Goal: Task Accomplishment & Management: Manage account settings

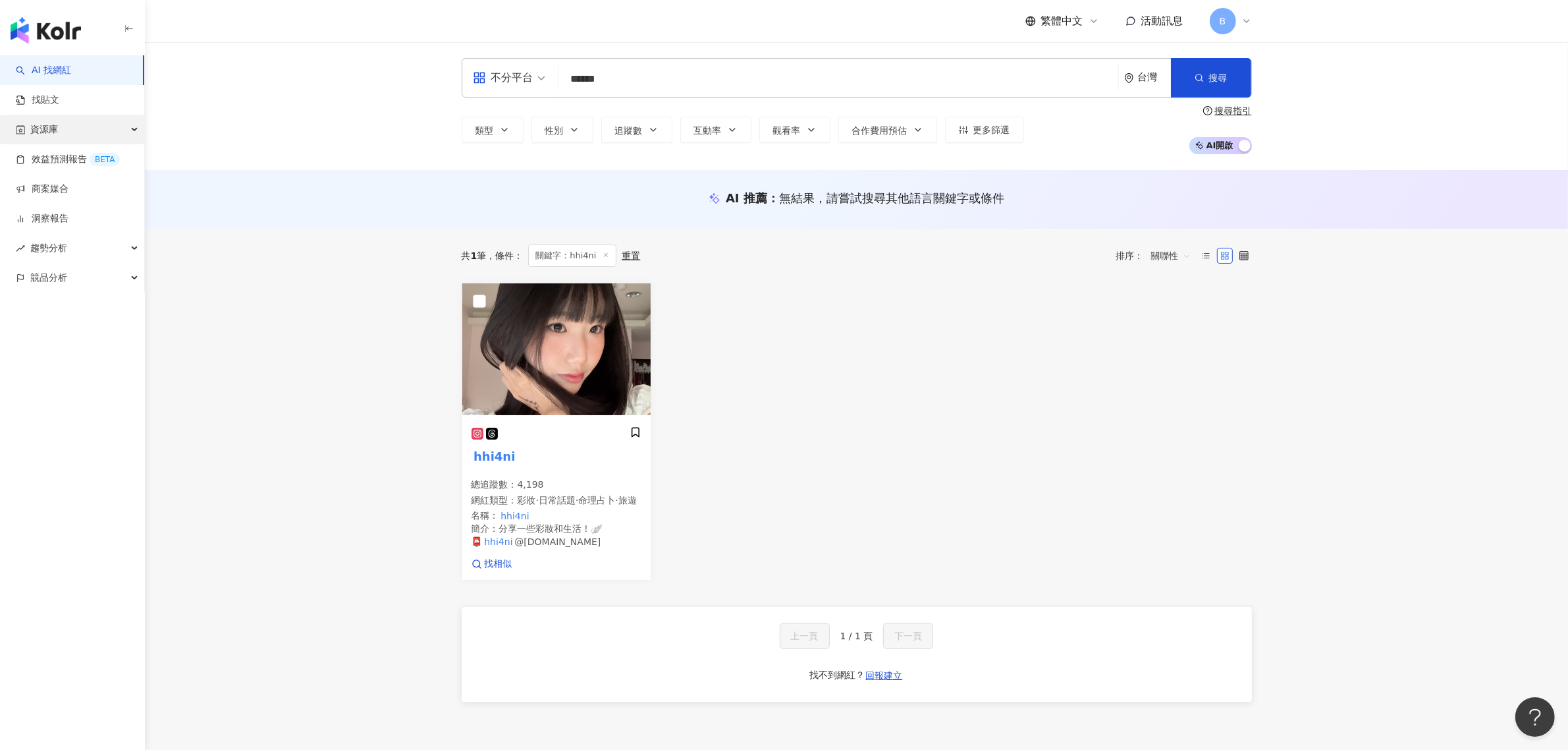
click at [97, 129] on div "資源庫" at bounding box center [72, 129] width 144 height 30
click at [68, 182] on link "網紅收藏" at bounding box center [51, 189] width 37 height 13
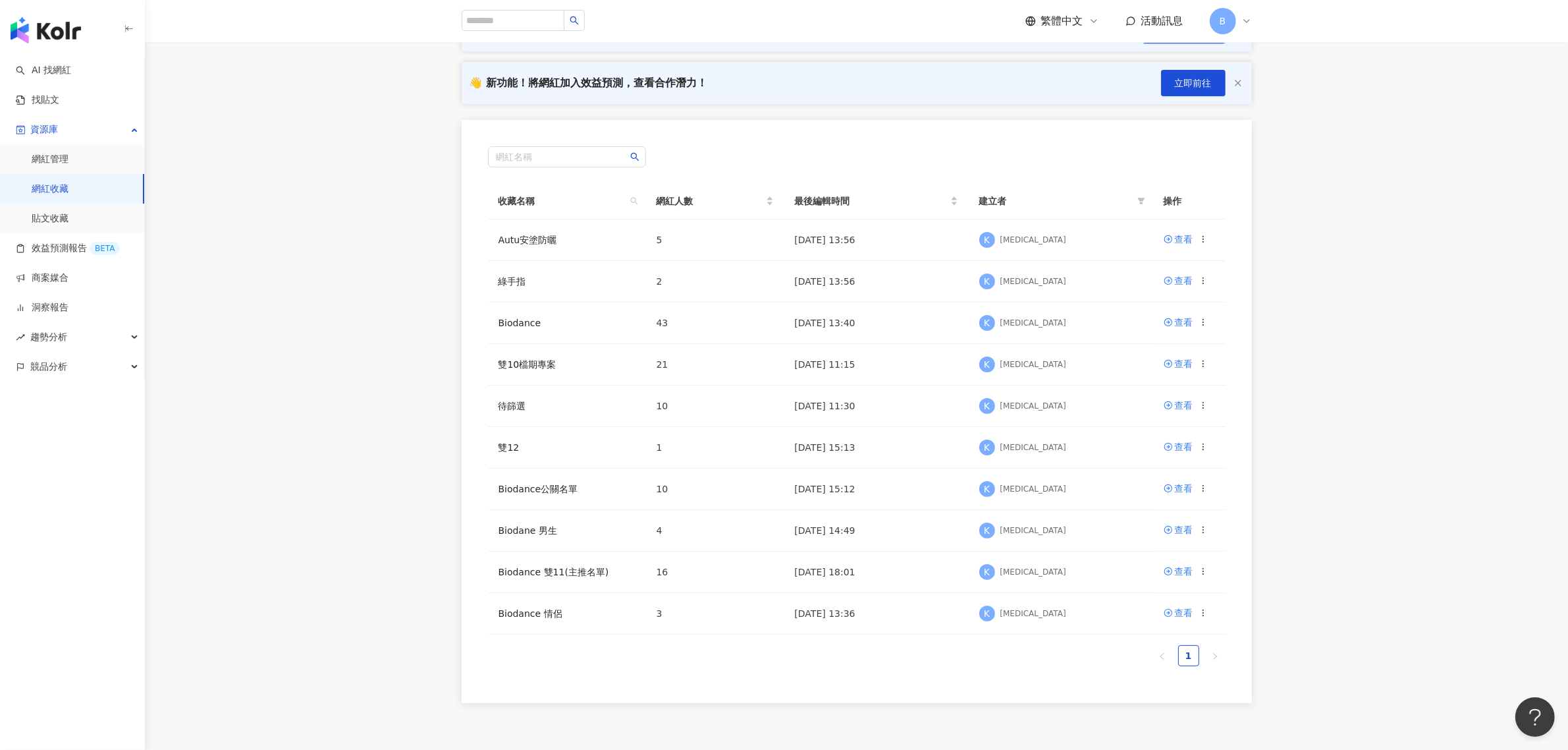
scroll to position [165, 0]
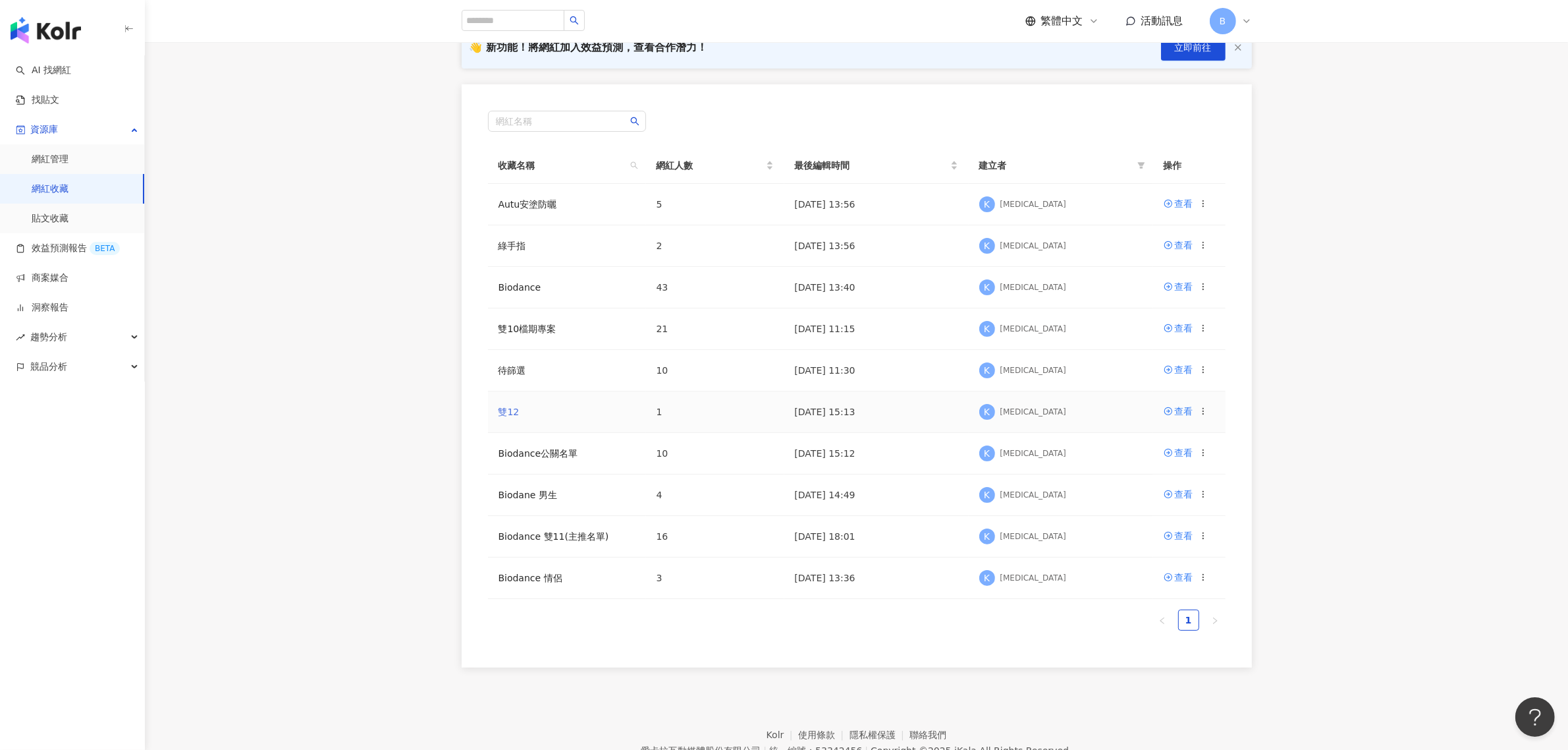
click at [512, 416] on link "雙12" at bounding box center [509, 412] width 21 height 10
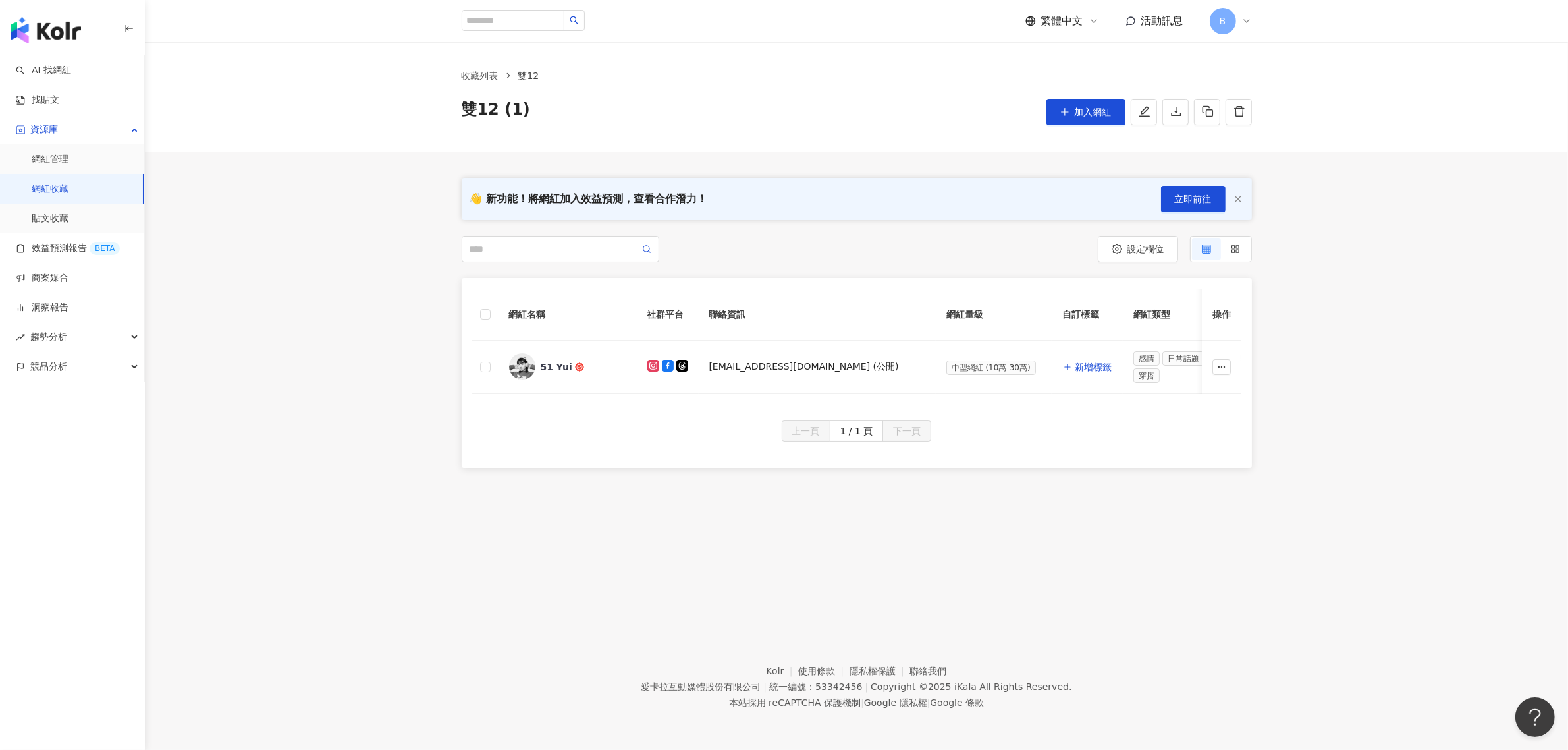
click at [538, 420] on div "網紅名稱 社群平台 聯絡資訊 網紅量級 自訂標籤 網紅類型 追蹤數 K-Score 近三個月 受眾主要年齡 受眾主要性別 互動率 近三個月 Reels 互動率…" at bounding box center [857, 349] width 791 height 142
click at [730, 410] on div "網紅名稱 社群平台 聯絡資訊 網紅量級 自訂標籤 網紅類型 追蹤數 K-Score 近三個月 受眾主要年齡 受眾主要性別 互動率 近三個月 Reels 互動率…" at bounding box center [857, 349] width 791 height 142
drag, startPoint x: 673, startPoint y: 394, endPoint x: 693, endPoint y: 396, distance: 20.1
click at [693, 394] on div "網紅名稱 社群平台 聯絡資訊 網紅量級 自訂標籤 網紅類型 追蹤數 K-Score 近三個月 受眾主要年齡 受眾主要性別 互動率 近三個月 Reels 互動率…" at bounding box center [856, 341] width 769 height 106
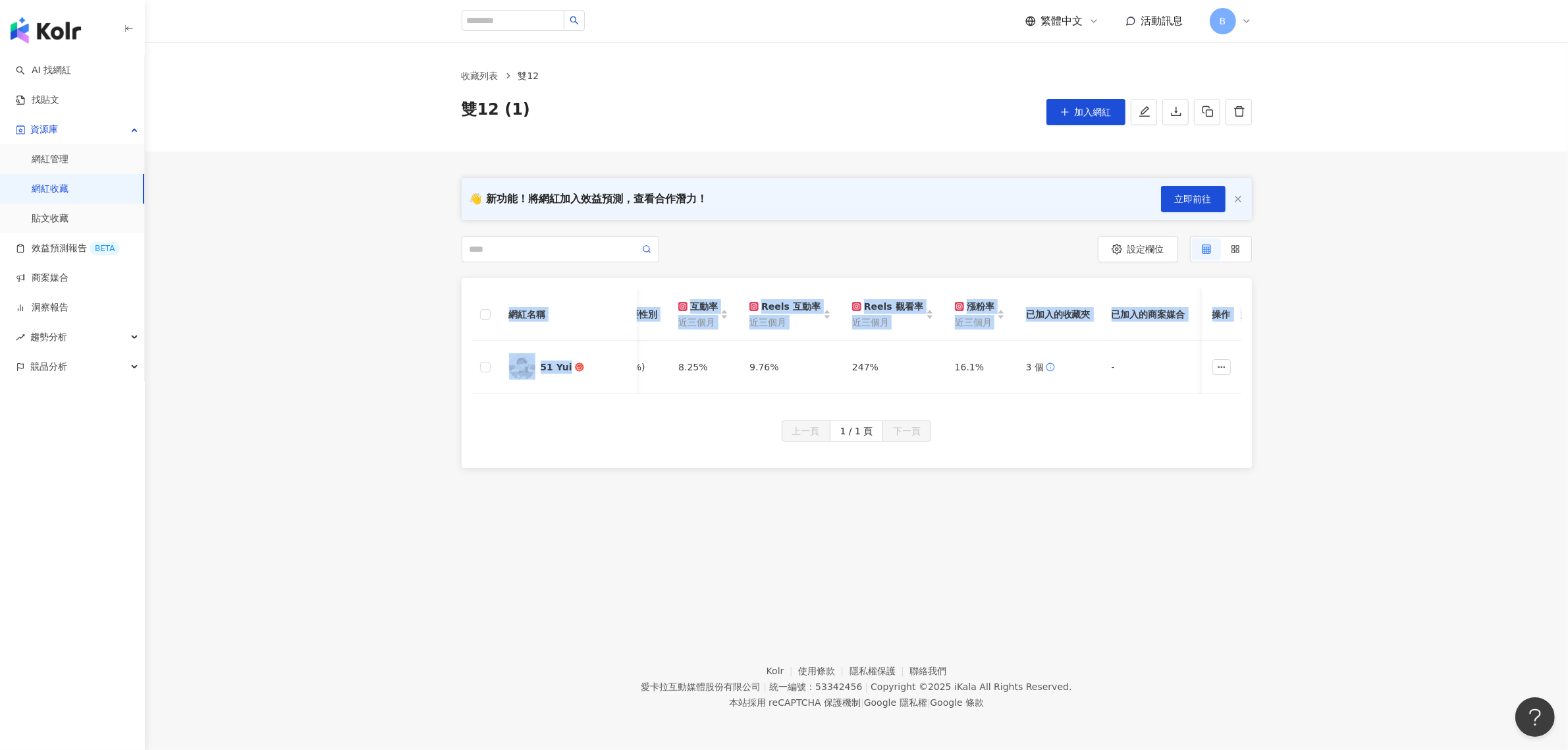
scroll to position [0, 300]
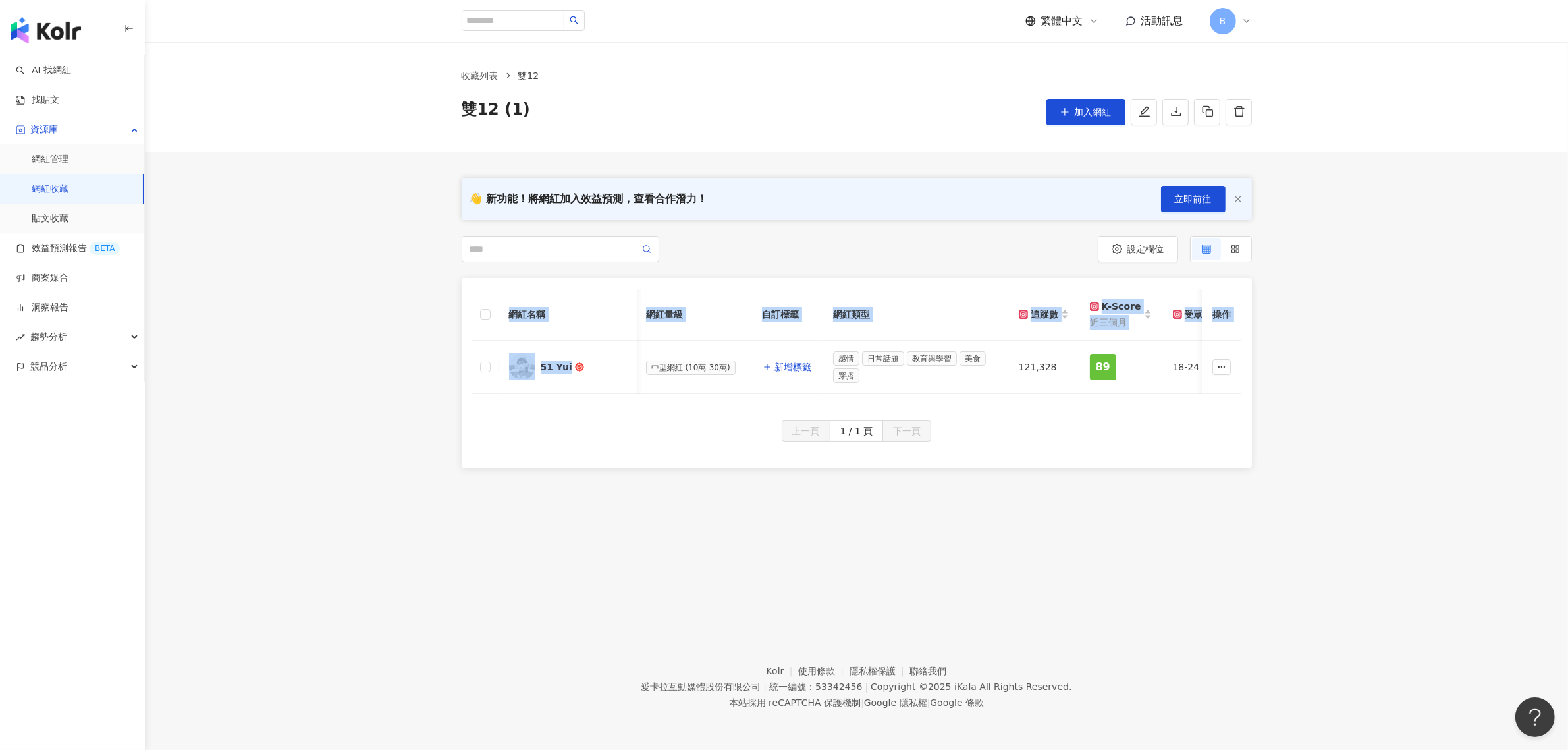
click at [833, 305] on th "網紅類型" at bounding box center [916, 314] width 186 height 52
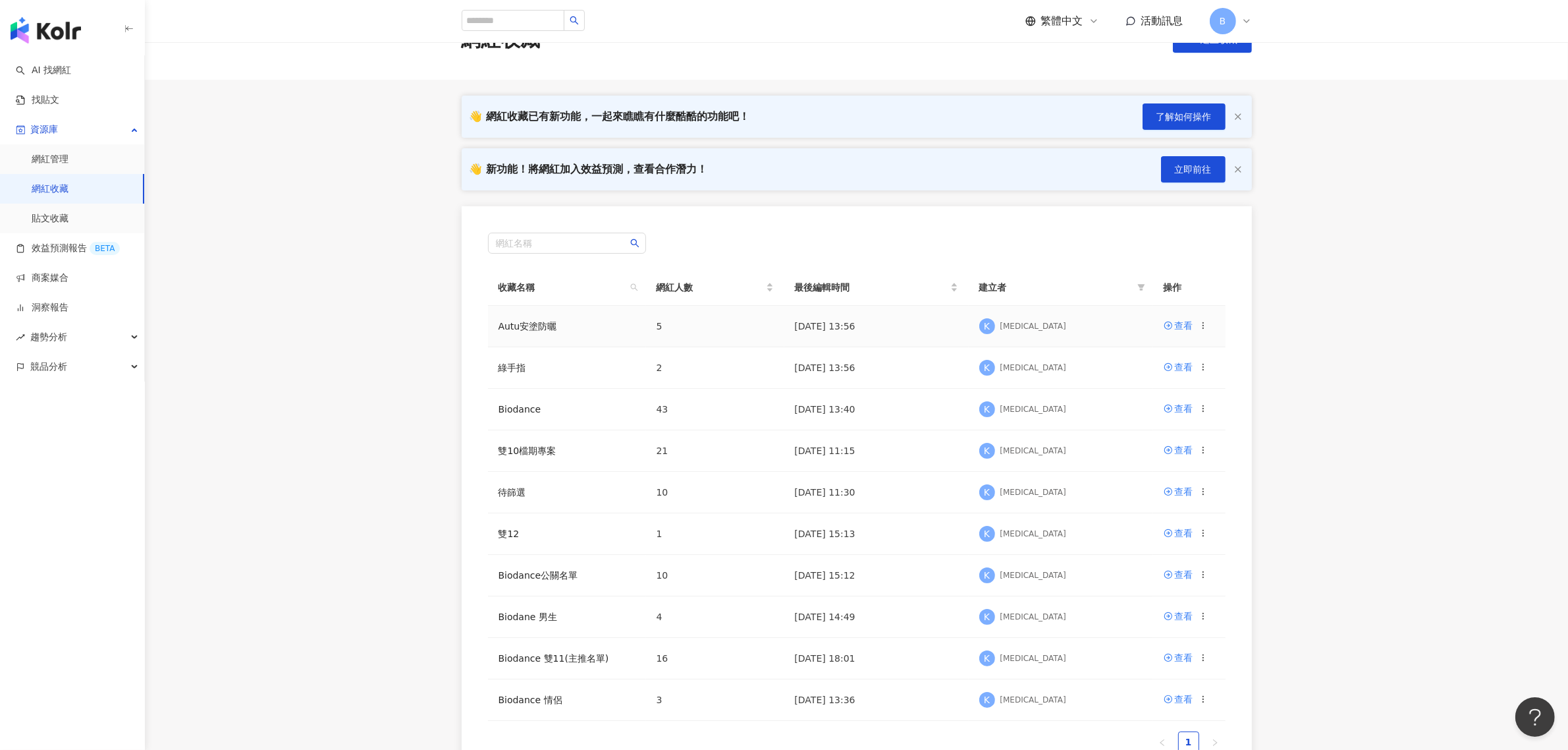
scroll to position [83, 0]
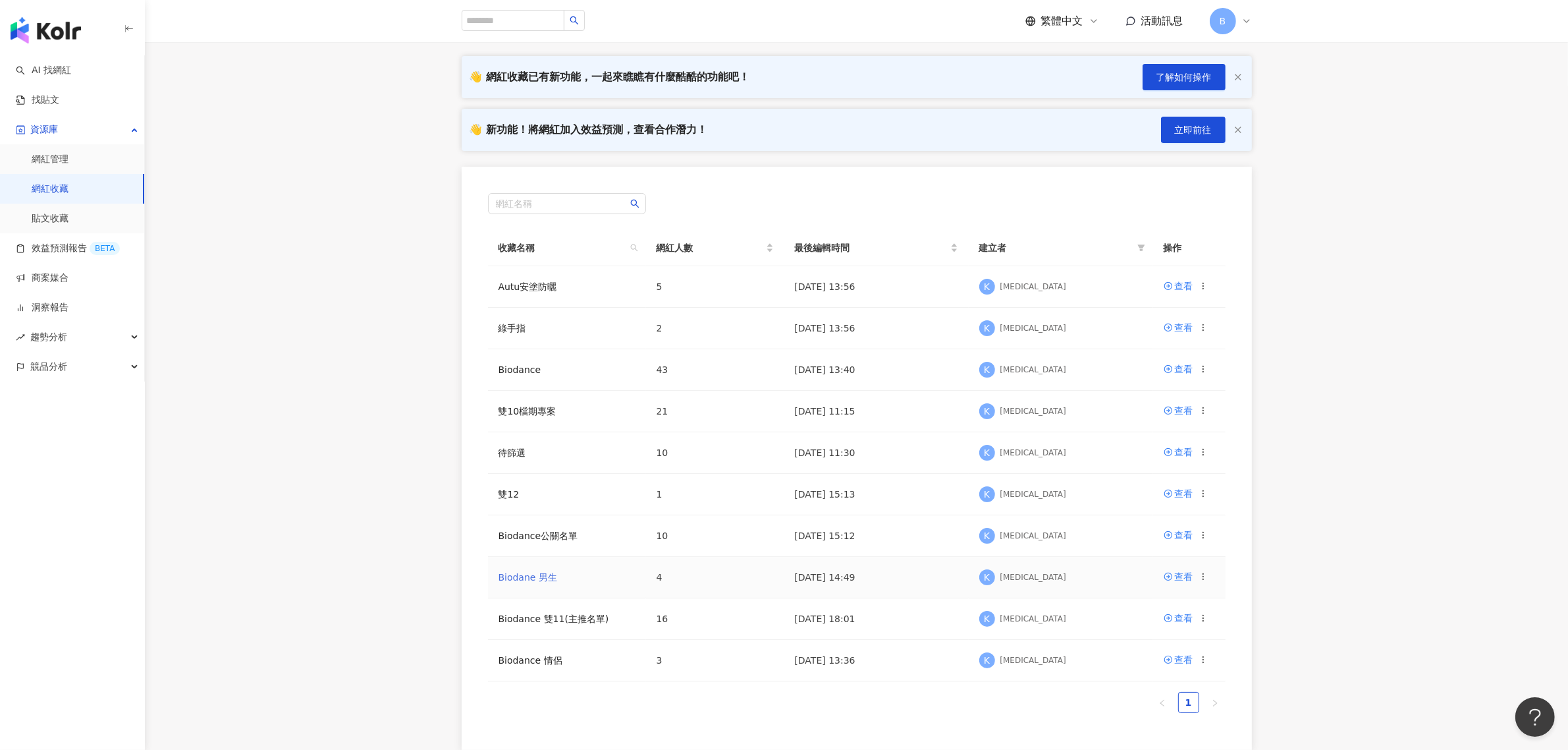
click at [538, 575] on link "Biodane 男生" at bounding box center [528, 577] width 59 height 10
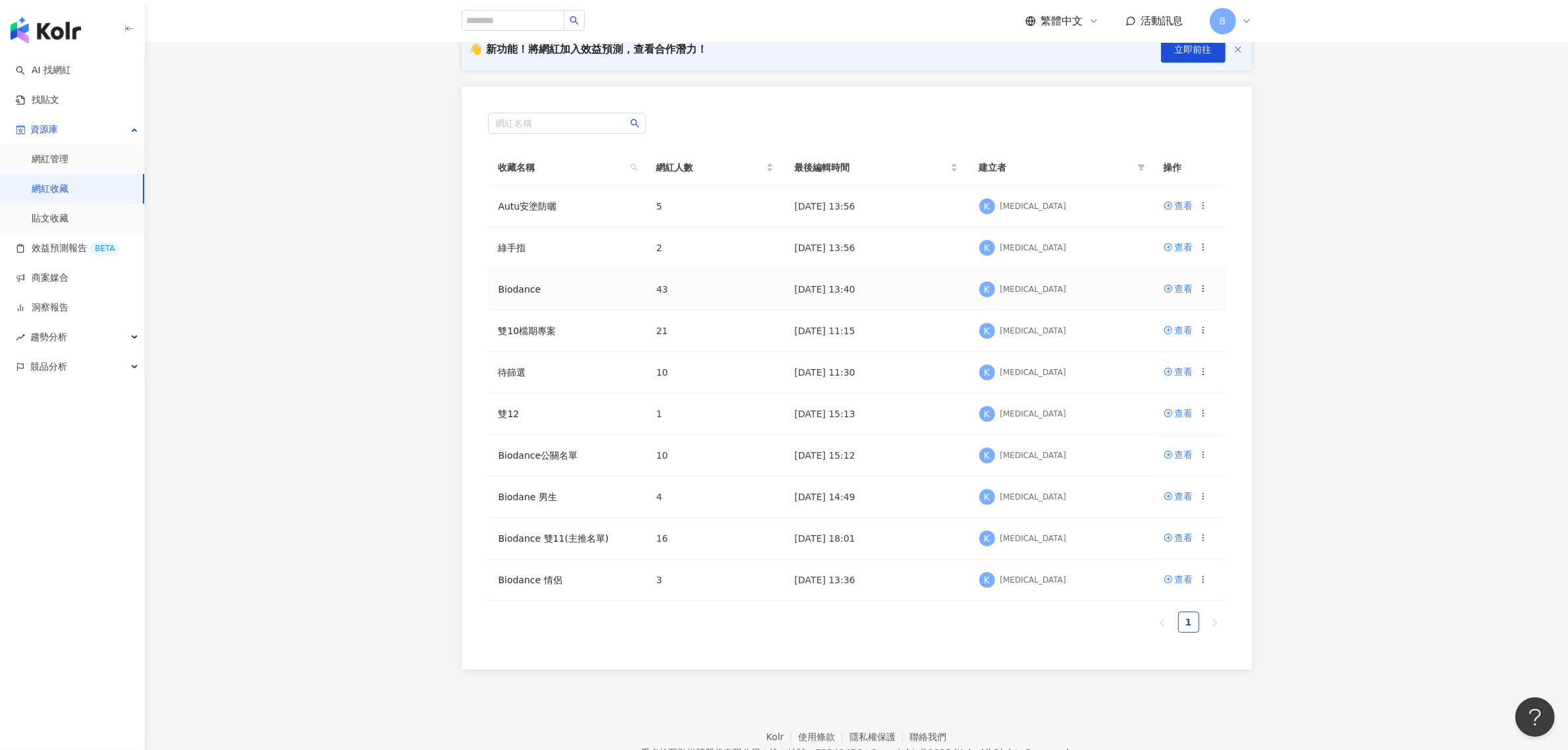
scroll to position [165, 0]
click at [547, 494] on link "Biodane 男生" at bounding box center [528, 494] width 59 height 10
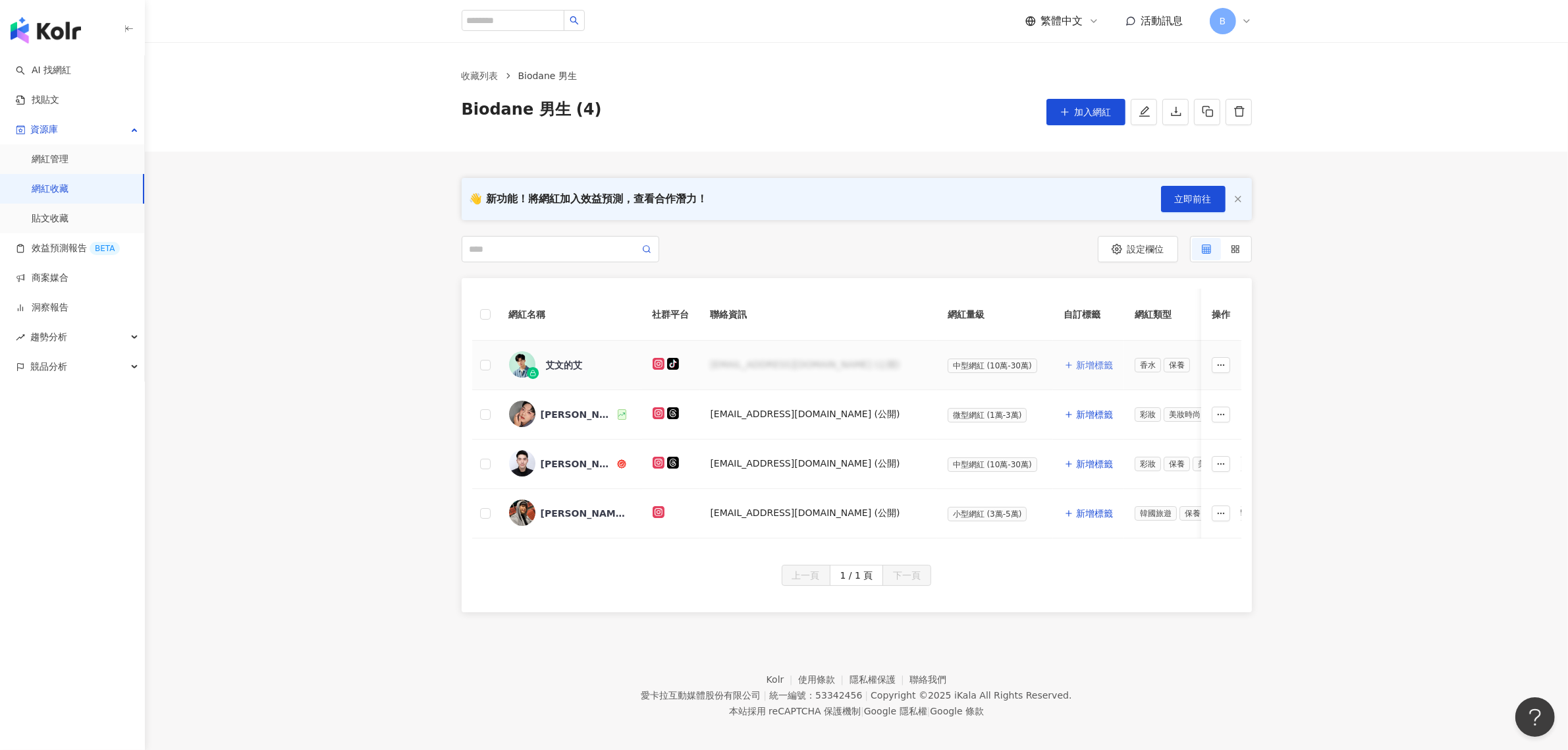
click at [1076, 363] on span "新增標籤" at bounding box center [1095, 365] width 37 height 10
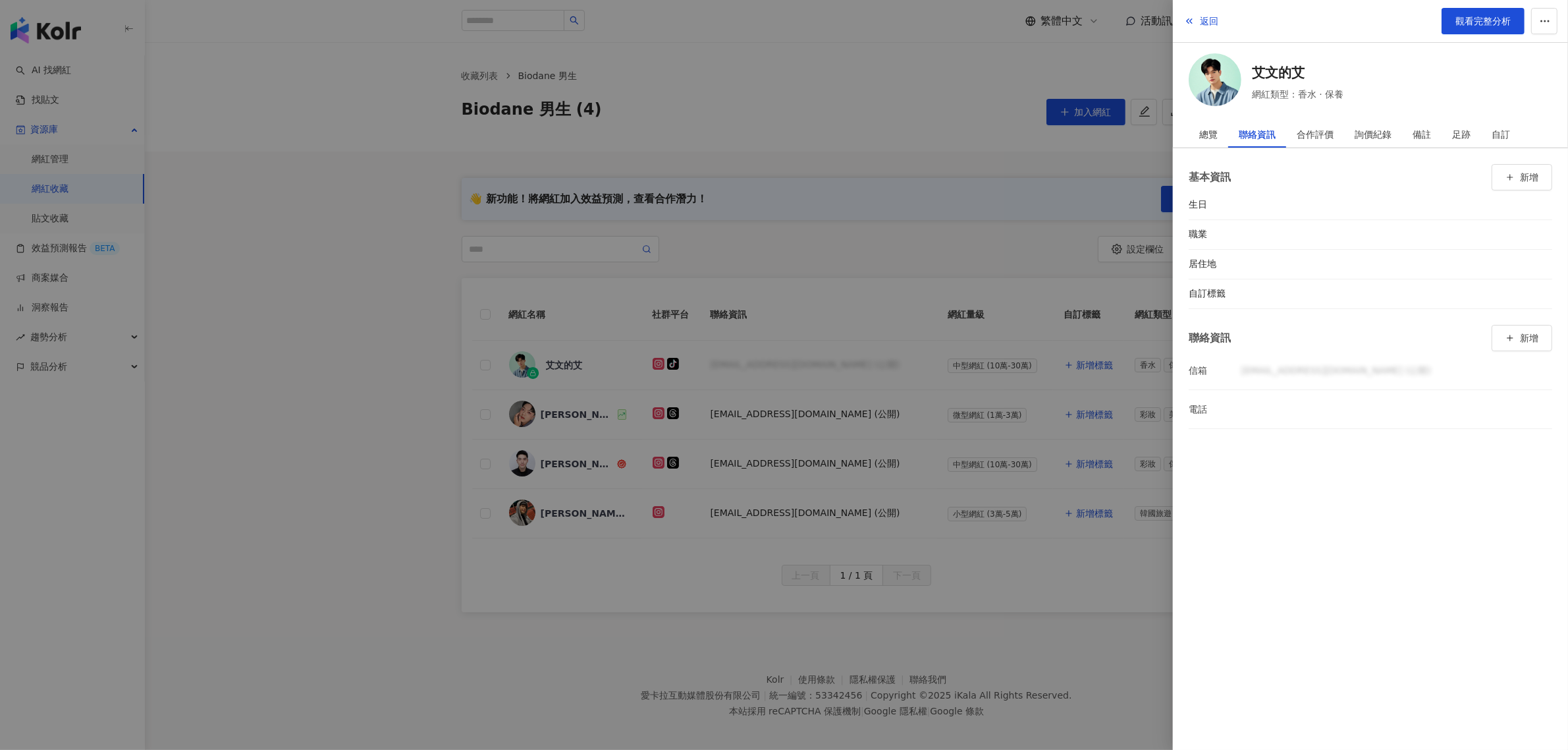
click at [943, 158] on div at bounding box center [784, 375] width 1568 height 750
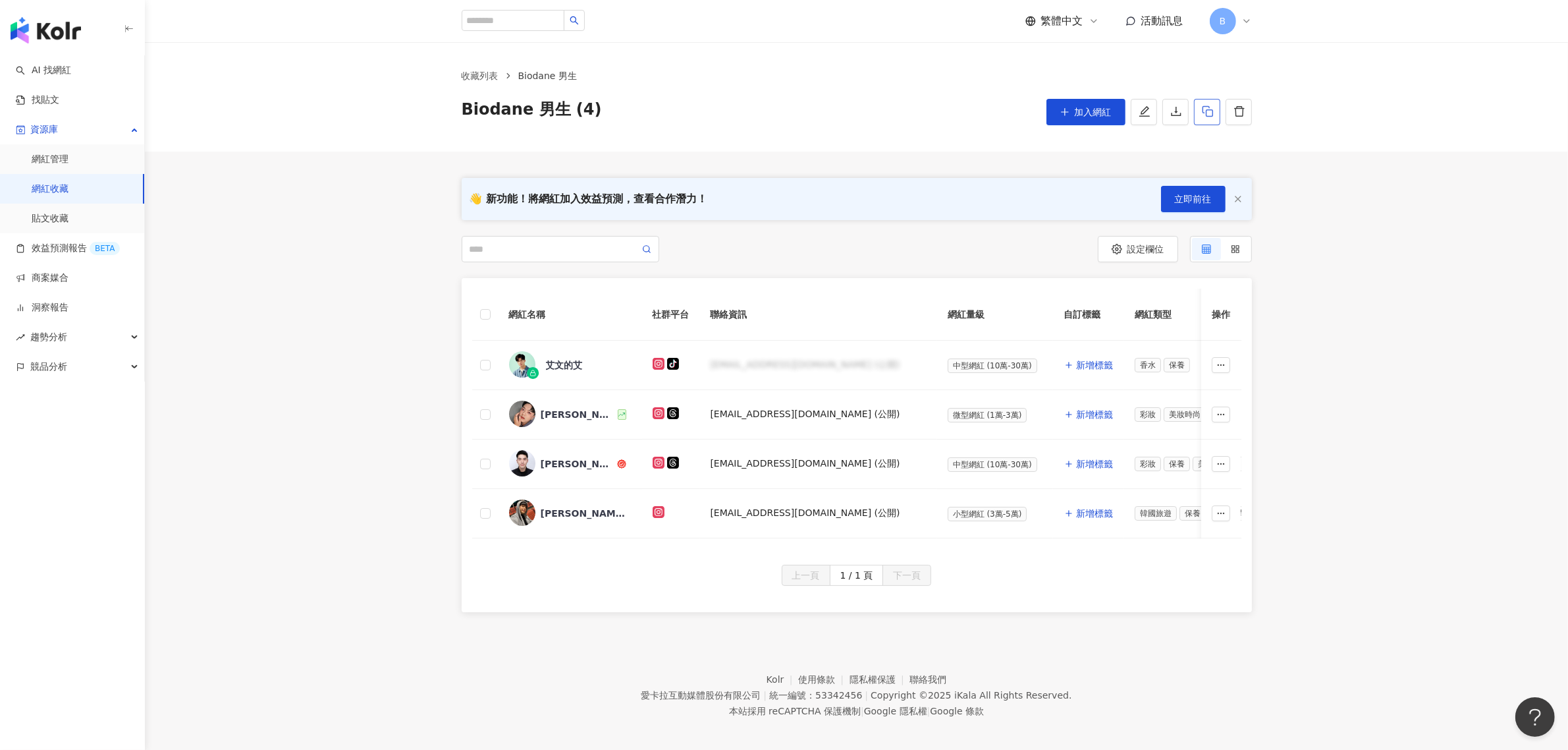
click at [1206, 116] on icon "button" at bounding box center [1207, 111] width 10 height 11
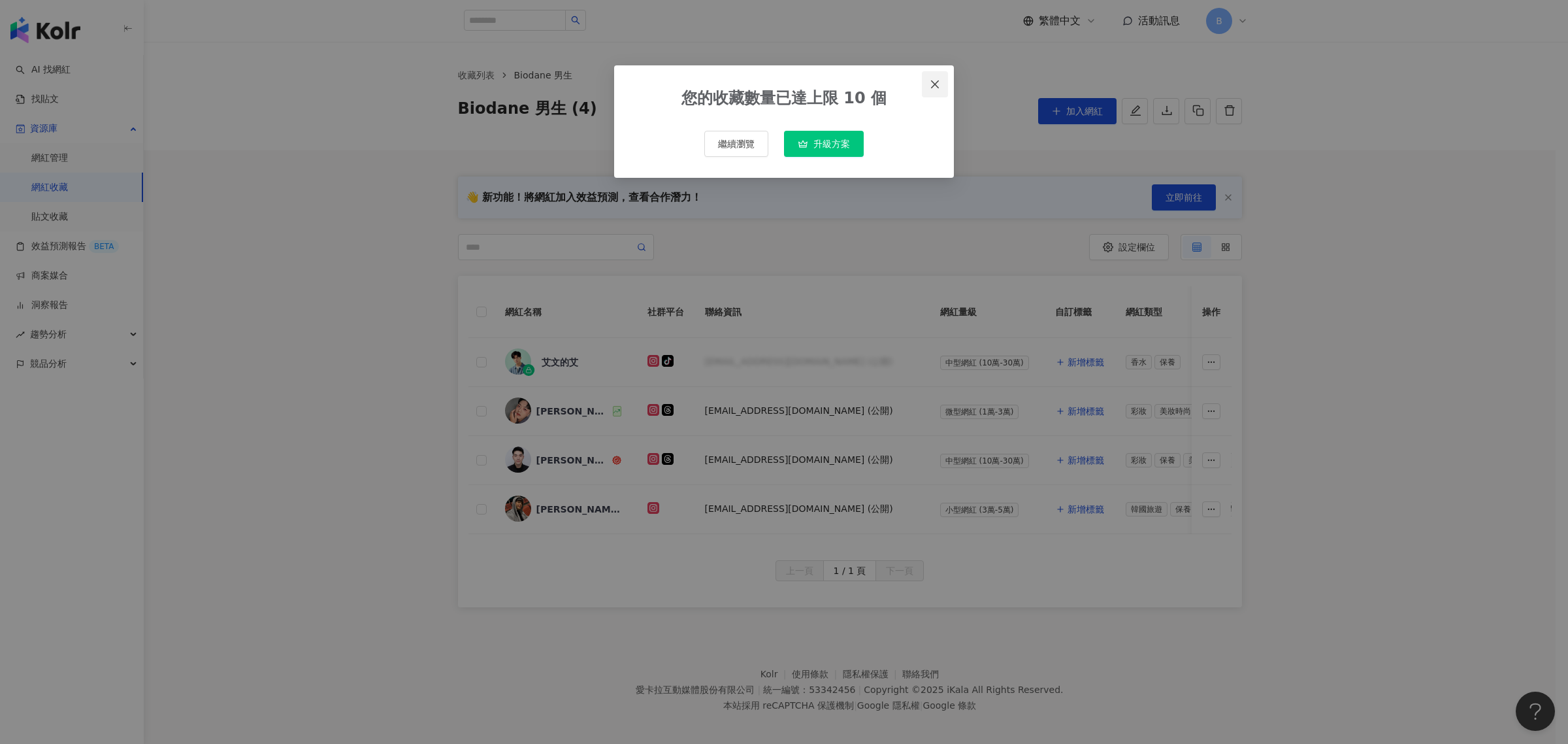
click at [938, 83] on icon "close" at bounding box center [935, 84] width 10 height 10
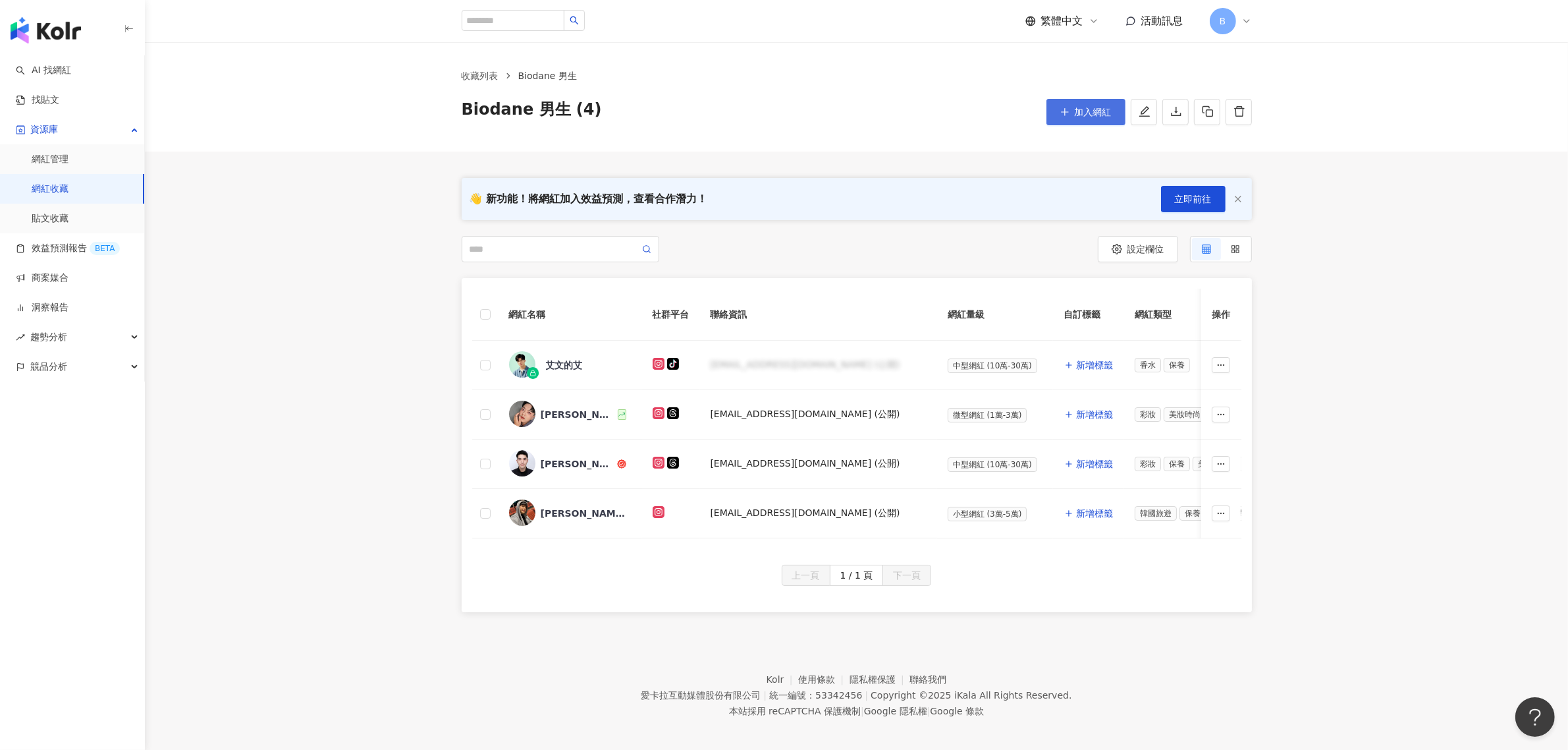
click at [1110, 113] on span "加入網紅" at bounding box center [1093, 112] width 37 height 10
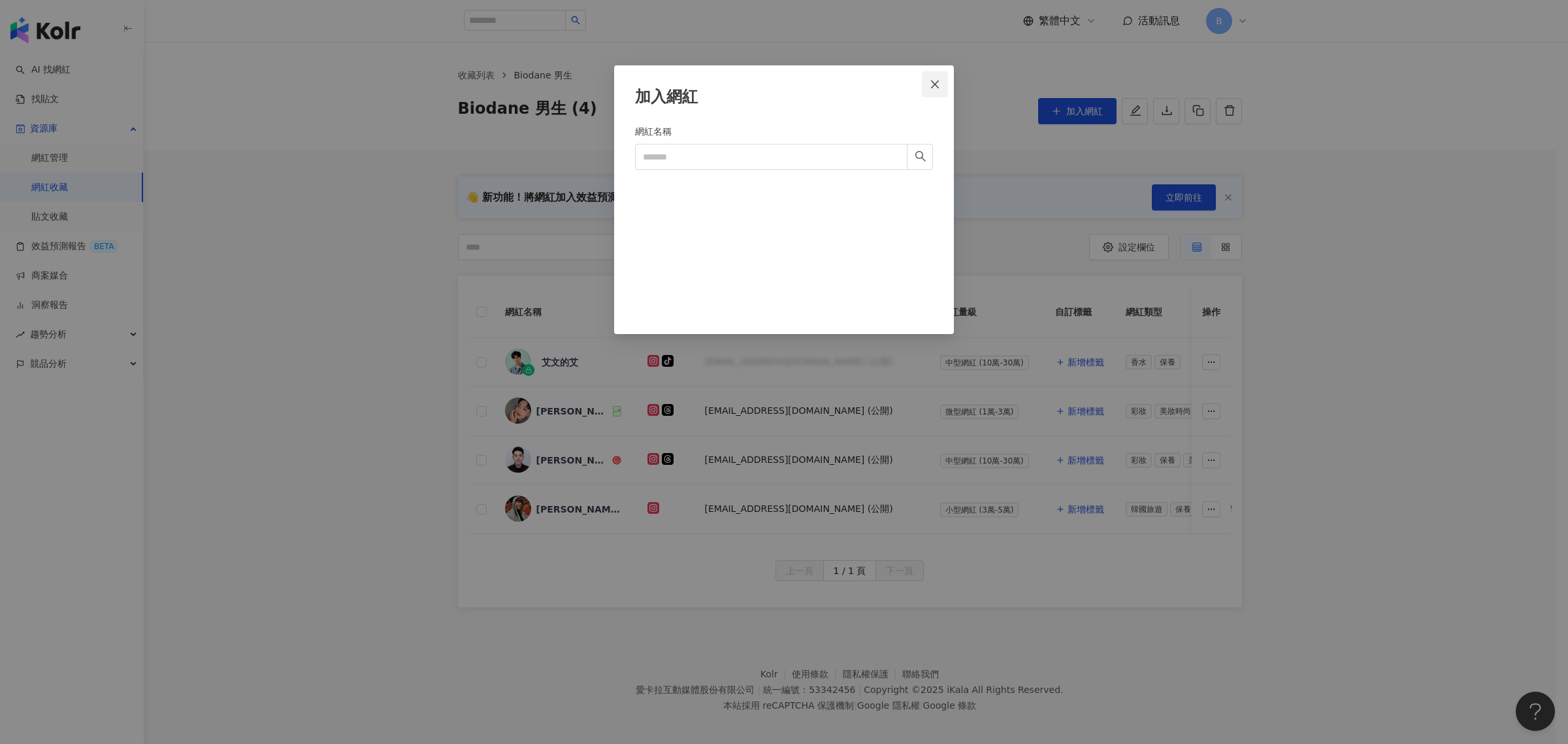
click at [944, 88] on span "Close" at bounding box center [934, 84] width 26 height 10
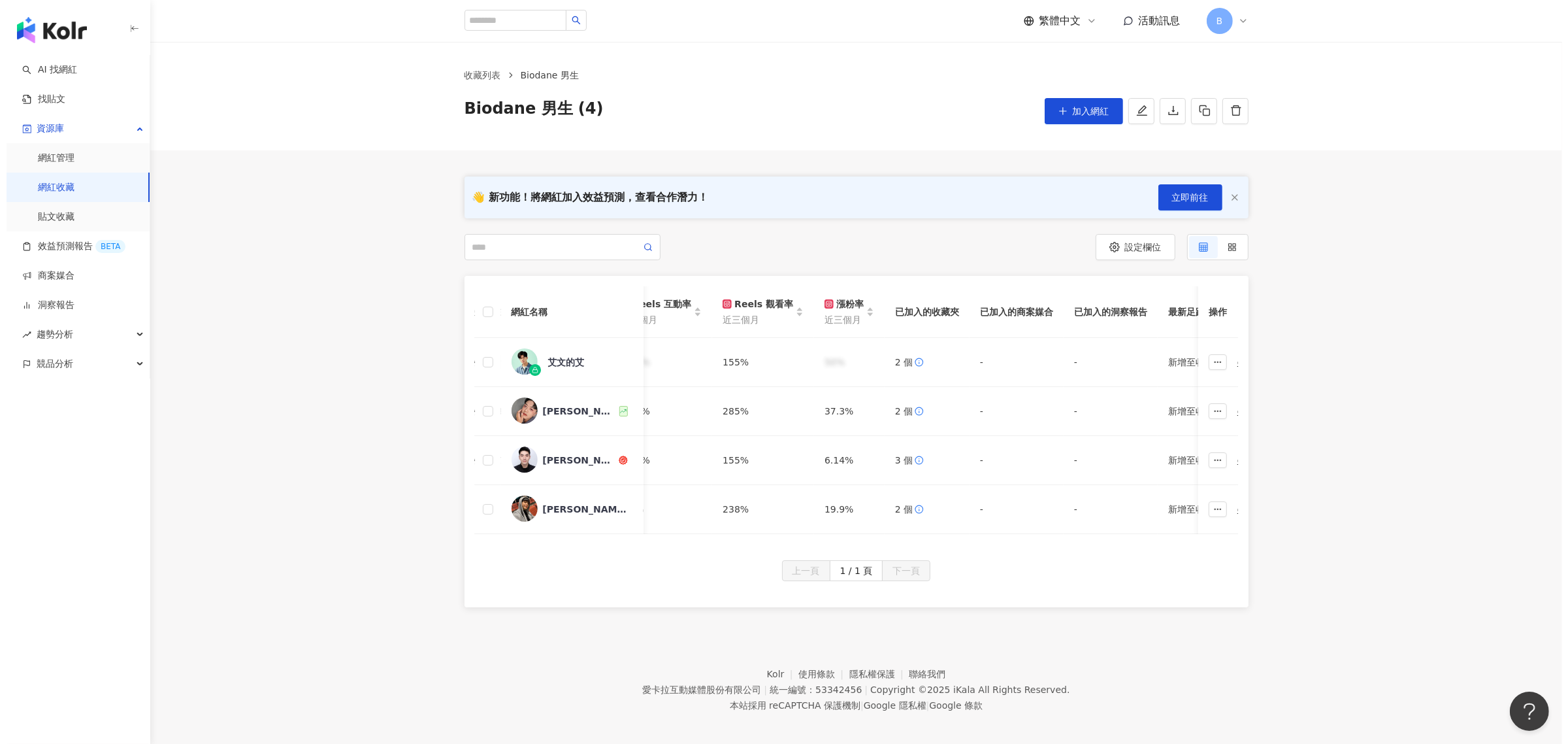
scroll to position [0, 1222]
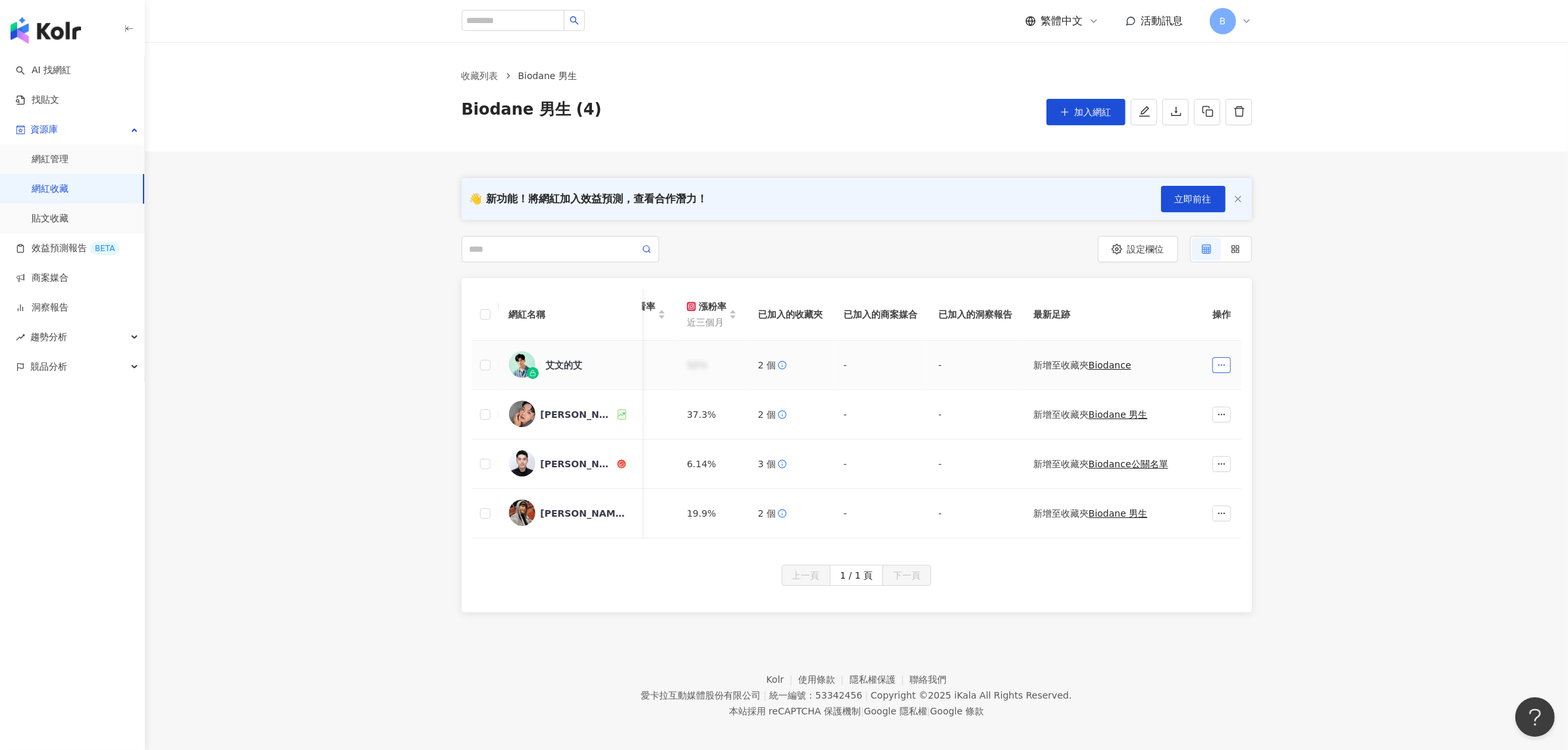
click at [1226, 363] on button "button" at bounding box center [1222, 364] width 19 height 16
click at [1211, 416] on div "加入網紅收藏" at bounding box center [1182, 423] width 74 height 14
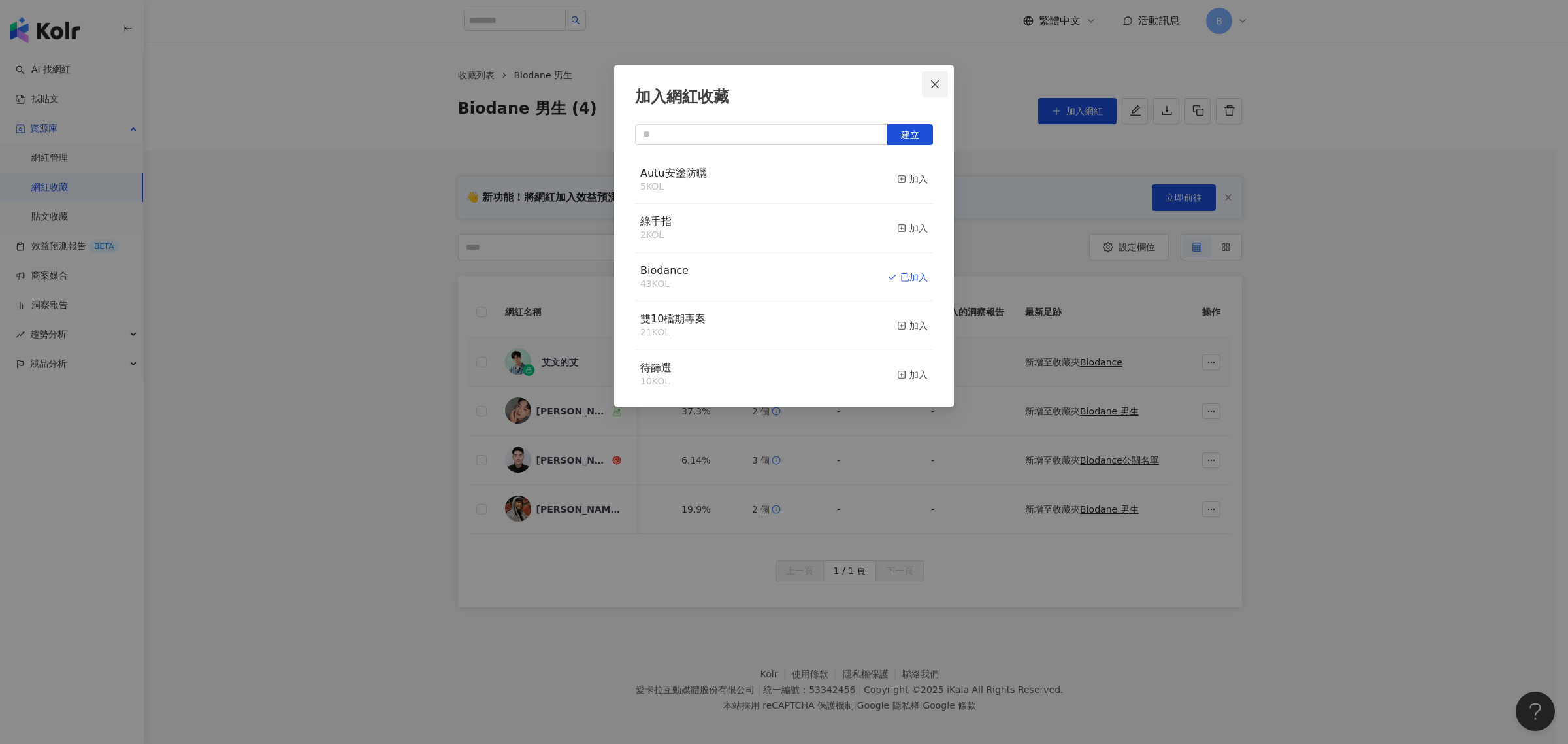
click at [933, 82] on icon "close" at bounding box center [935, 83] width 8 height 8
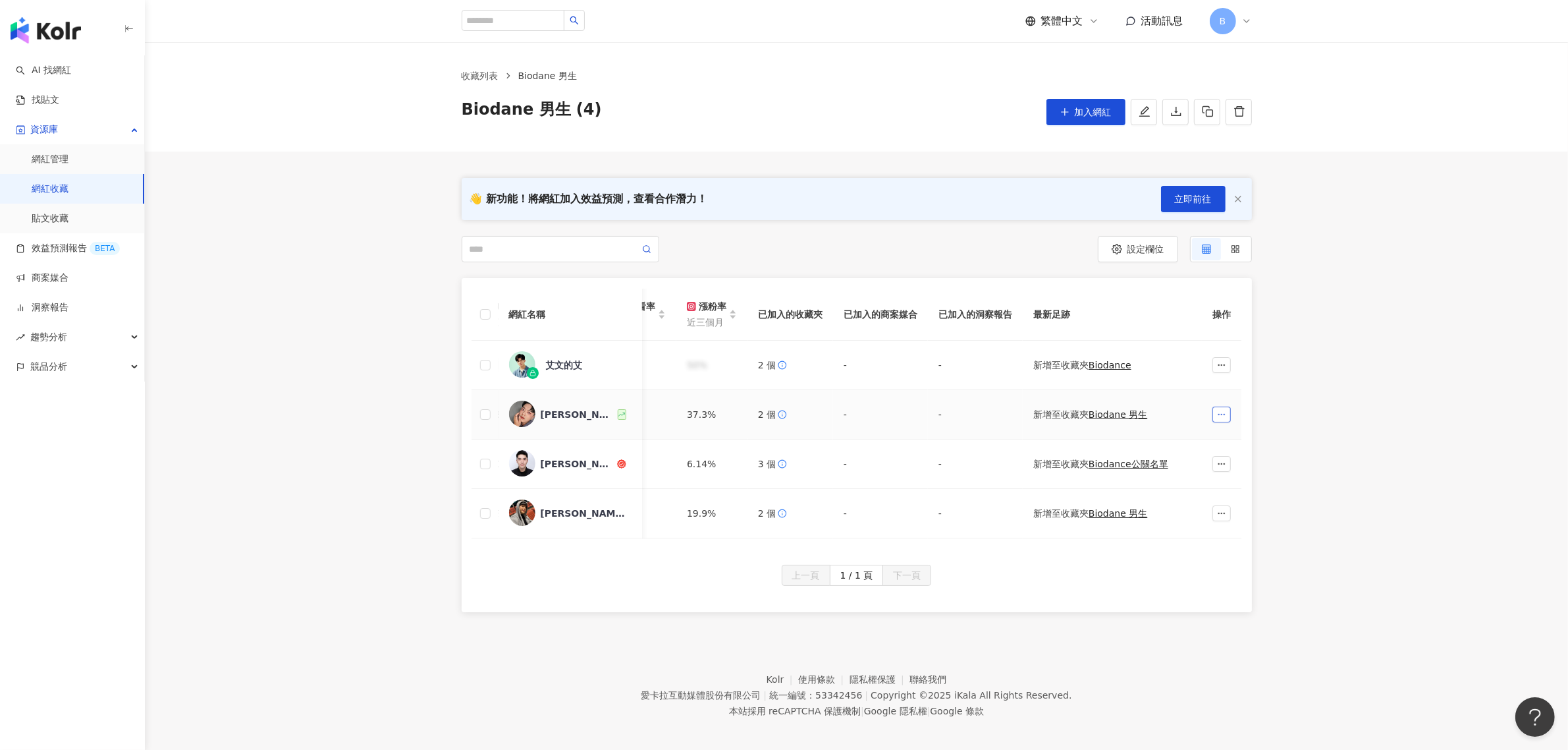
click at [1213, 408] on button "button" at bounding box center [1222, 414] width 19 height 16
click at [1199, 443] on div "加入網紅收藏" at bounding box center [1182, 440] width 74 height 14
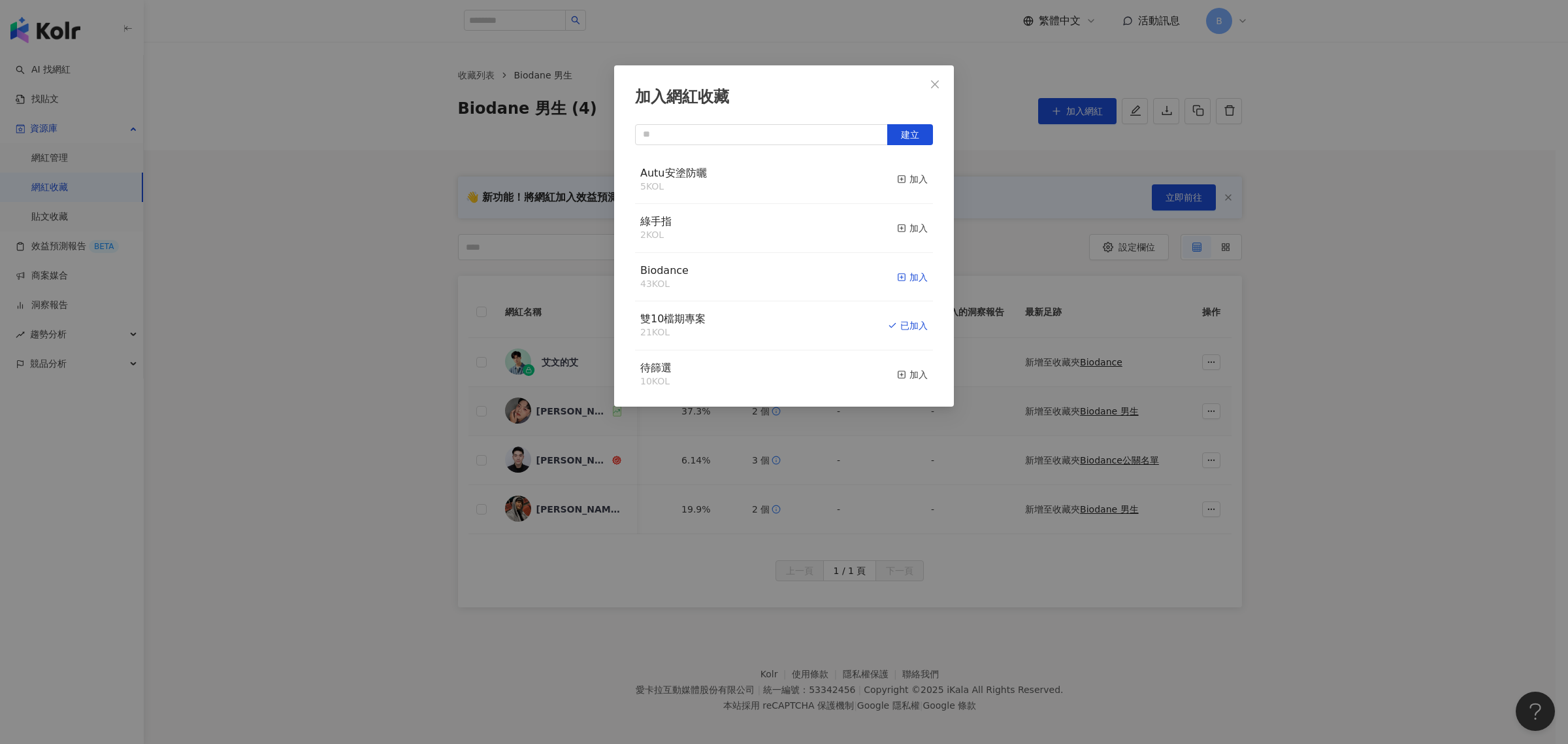
click at [906, 279] on div "加入" at bounding box center [913, 277] width 31 height 14
click at [935, 83] on icon "close" at bounding box center [935, 83] width 8 height 8
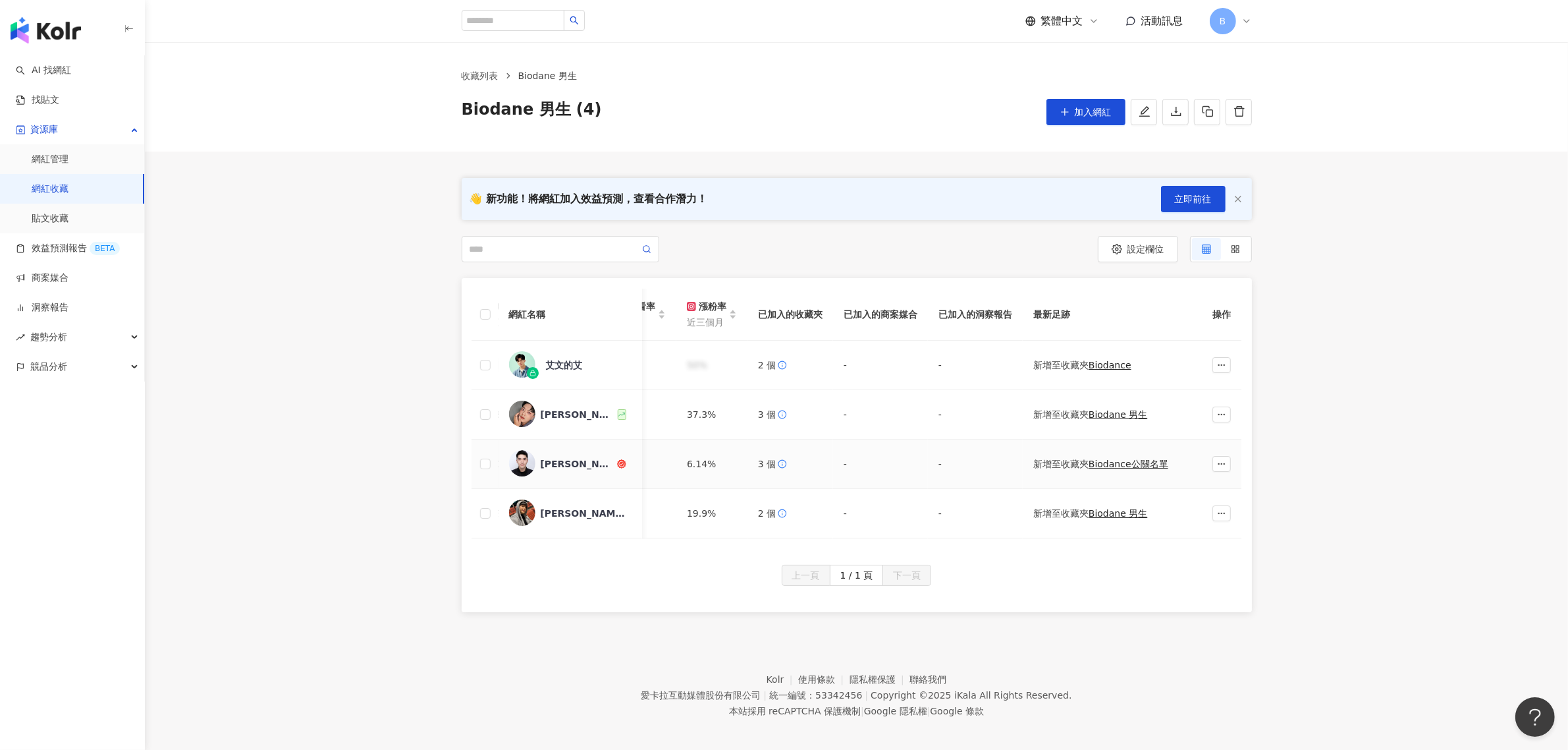
click at [1231, 462] on td at bounding box center [1221, 464] width 39 height 49
click at [1223, 465] on icon "button" at bounding box center [1222, 464] width 9 height 9
click at [1202, 495] on div "加入網紅收藏" at bounding box center [1182, 490] width 74 height 14
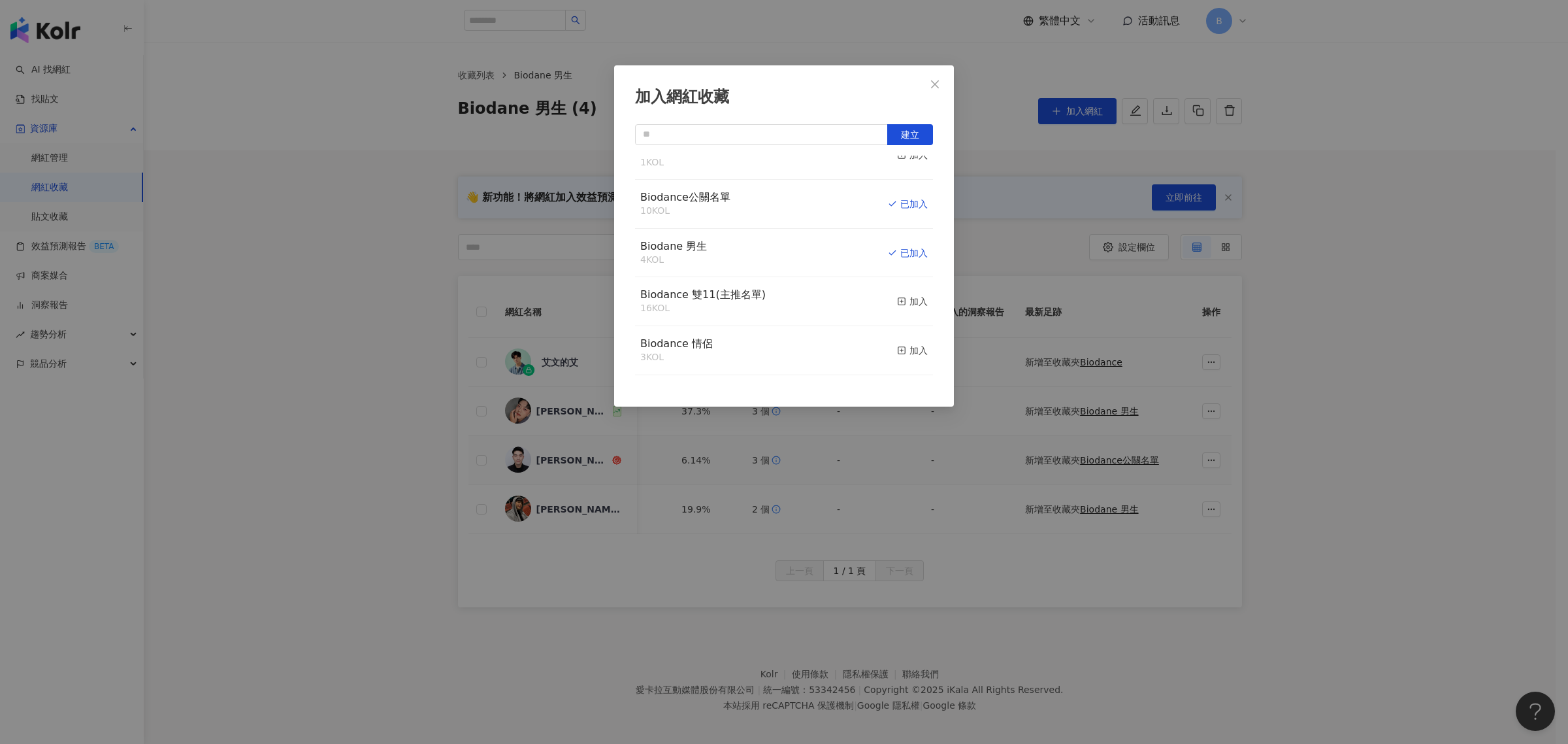
scroll to position [278, 0]
drag, startPoint x: 964, startPoint y: 313, endPoint x: 968, endPoint y: 233, distance: 80.1
click at [968, 233] on div "加入網紅收藏 建立 Biodance 44 KOL 已加入 Autu安塗防曬 5 KOL 加入 綠手指 2 KOL 加入 雙10檔期專案 21 KOL 加入 …" at bounding box center [784, 372] width 1568 height 744
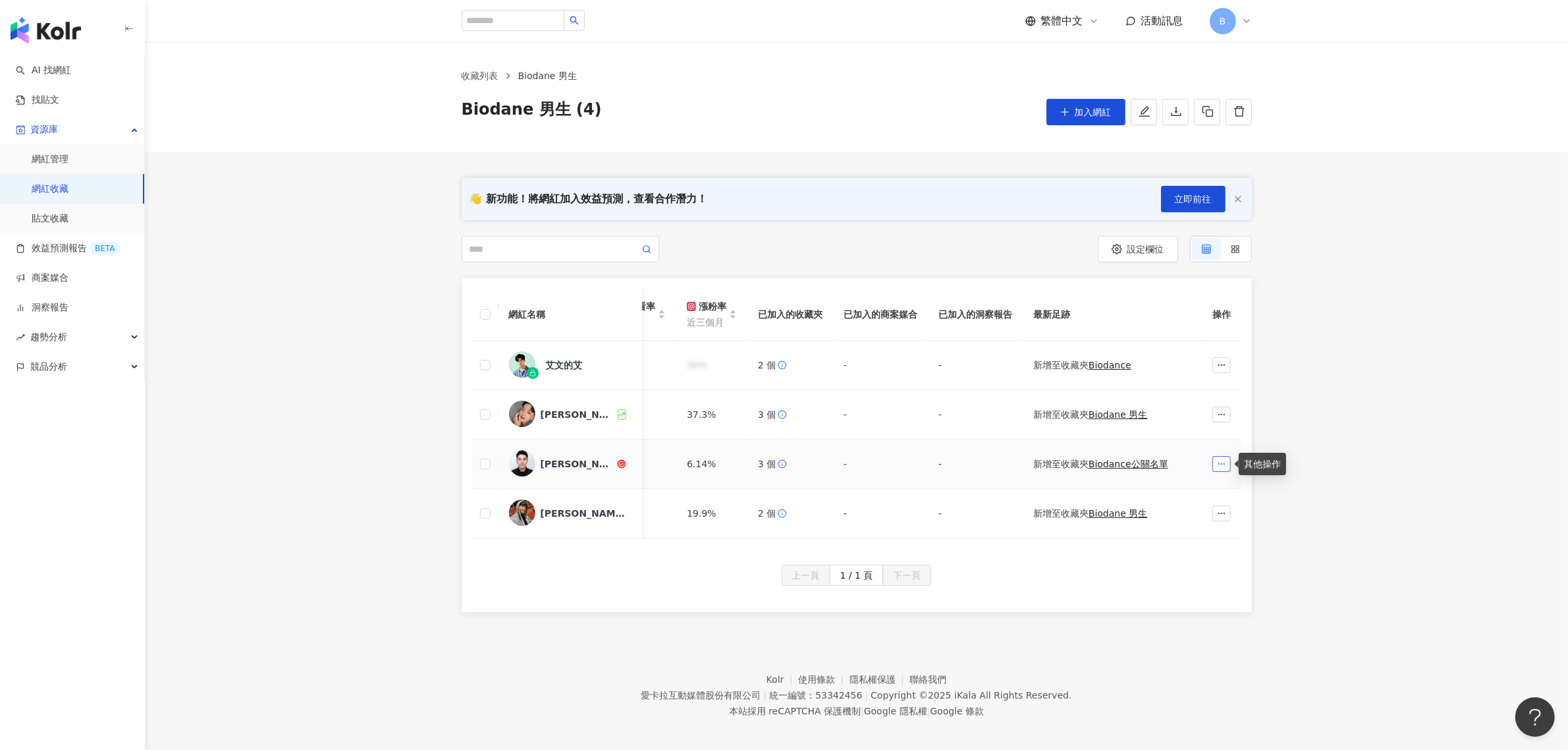
click at [1226, 456] on button "button" at bounding box center [1222, 463] width 19 height 16
click at [1209, 489] on div "加入網紅收藏" at bounding box center [1182, 490] width 74 height 14
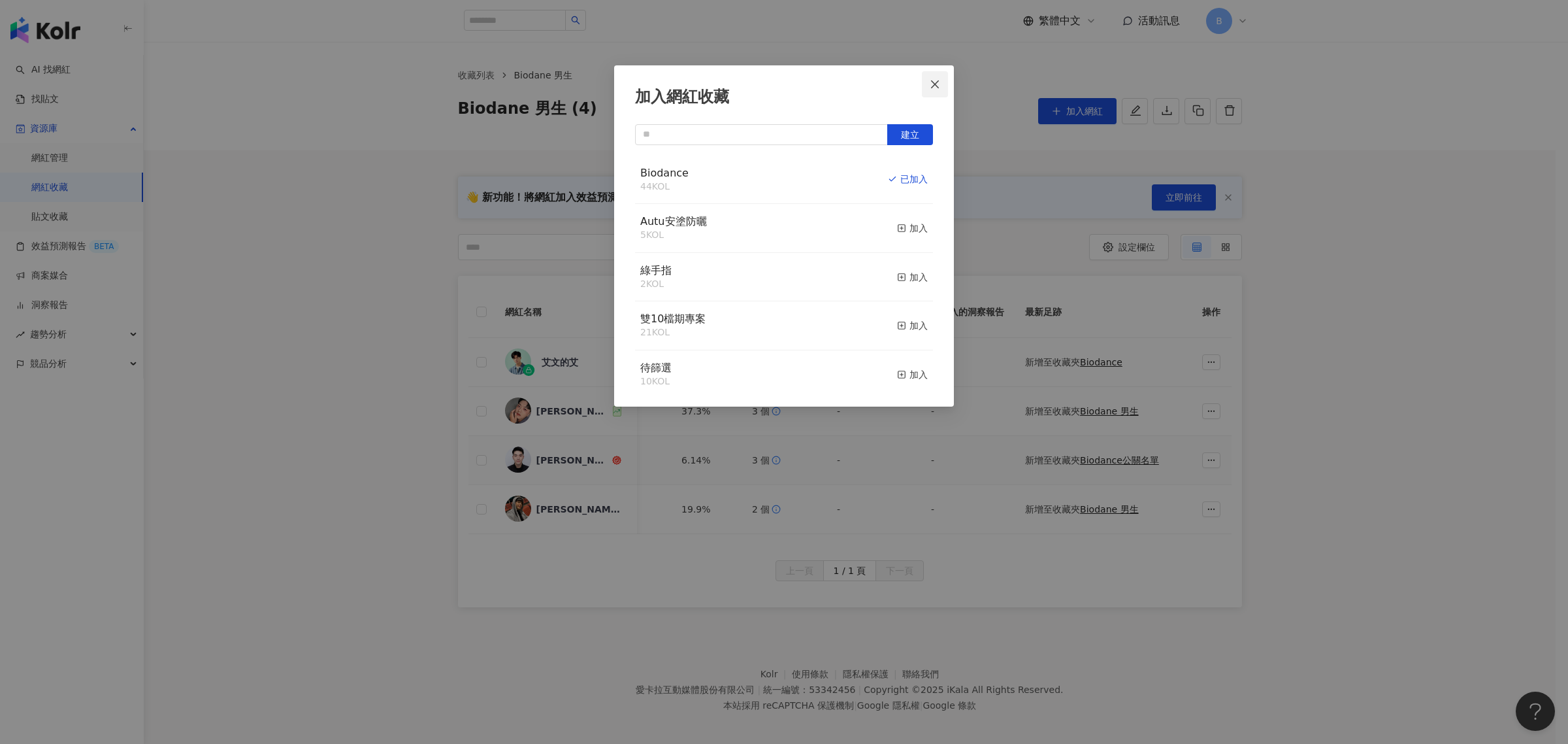
click at [932, 82] on icon "close" at bounding box center [935, 84] width 10 height 10
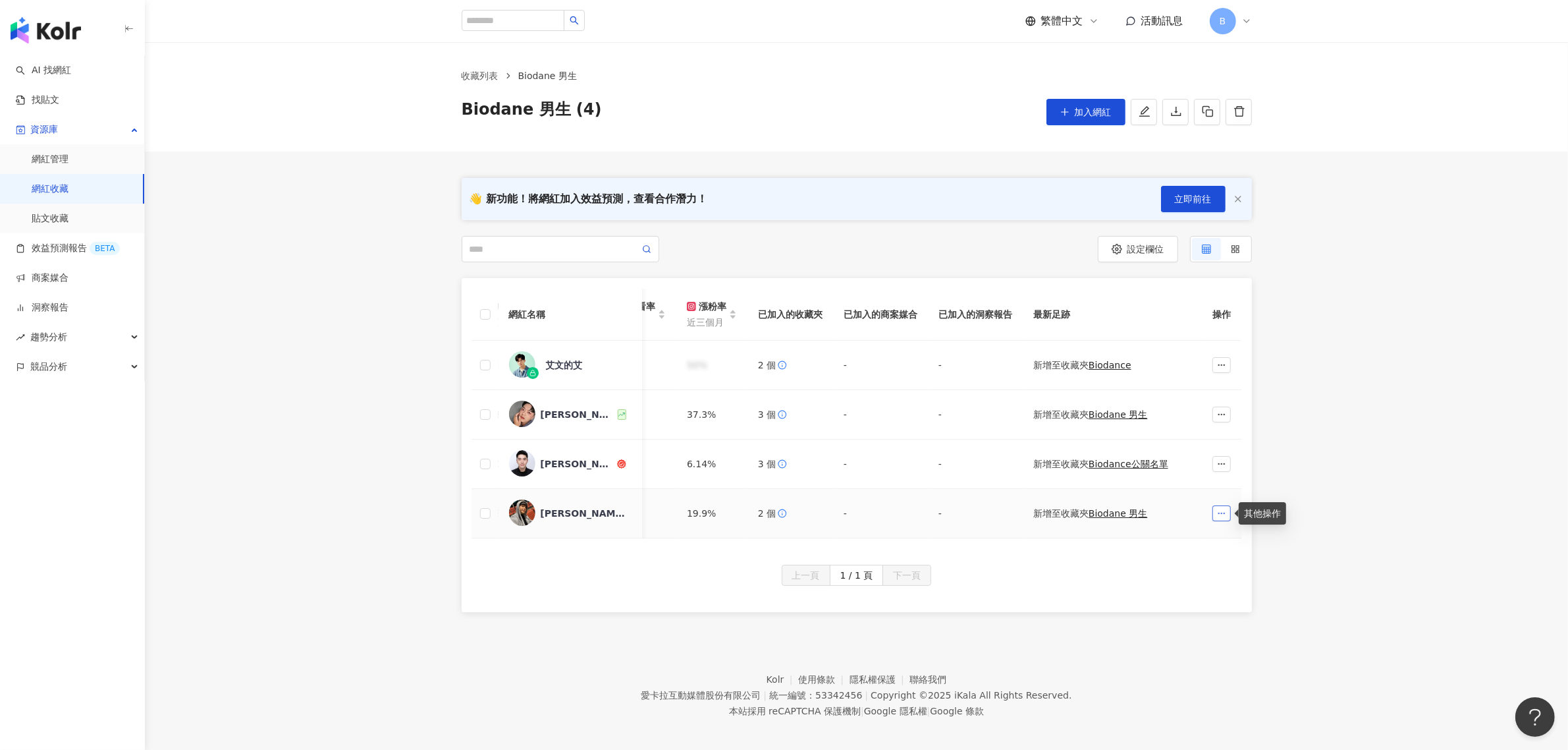
click at [1216, 517] on button "button" at bounding box center [1222, 513] width 19 height 16
click at [1209, 539] on div "加入網紅收藏" at bounding box center [1182, 539] width 74 height 14
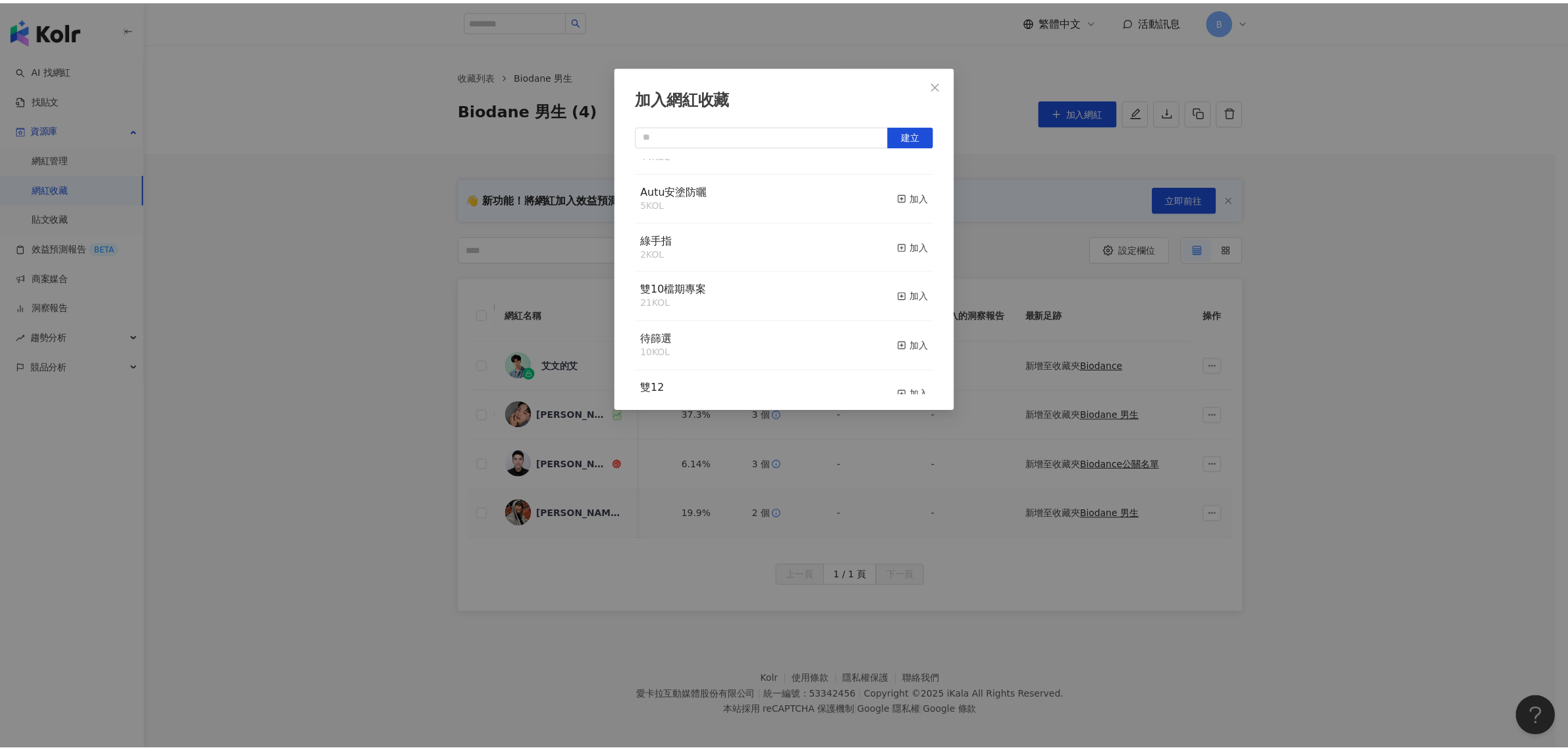
scroll to position [0, 0]
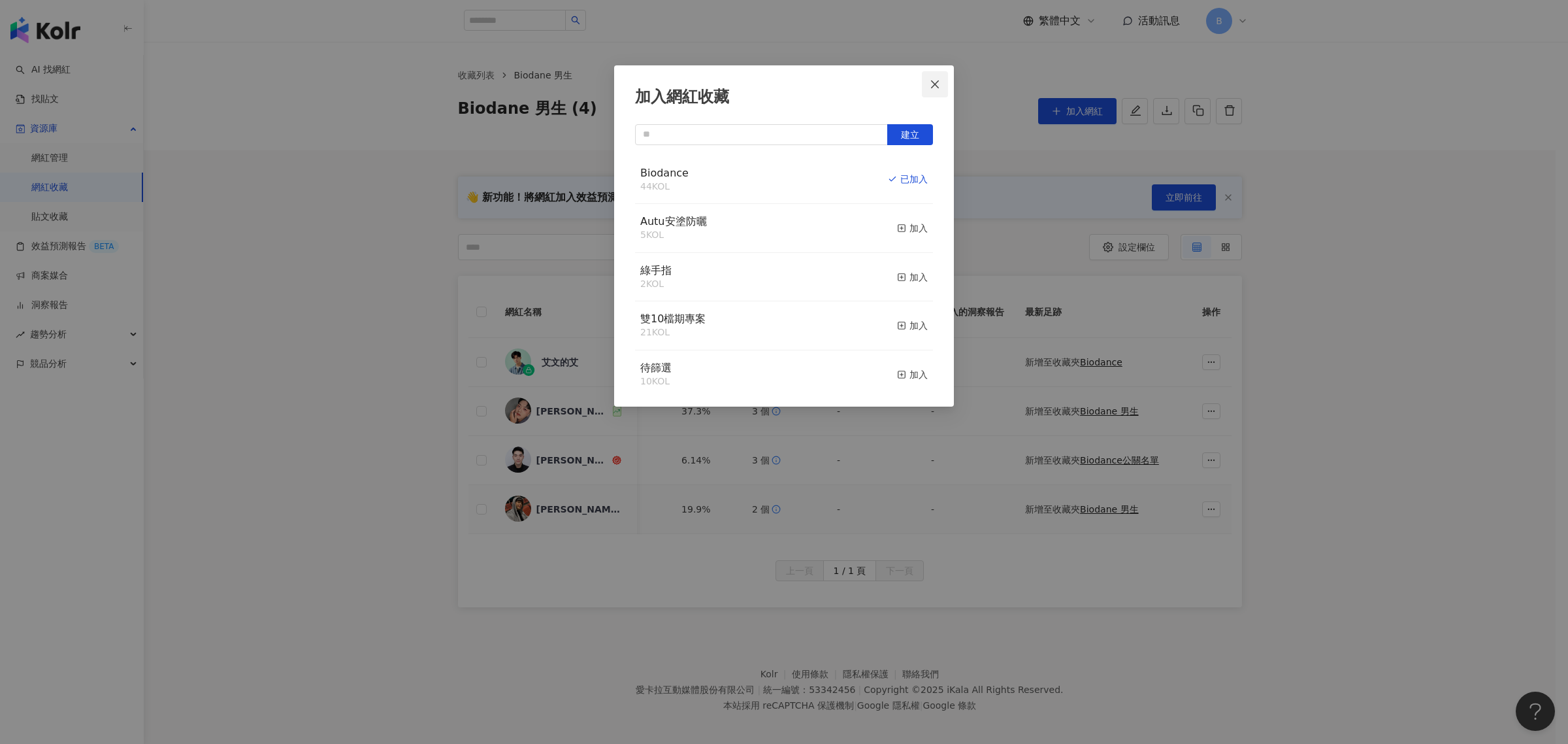
click at [942, 79] on span "Close" at bounding box center [934, 84] width 26 height 10
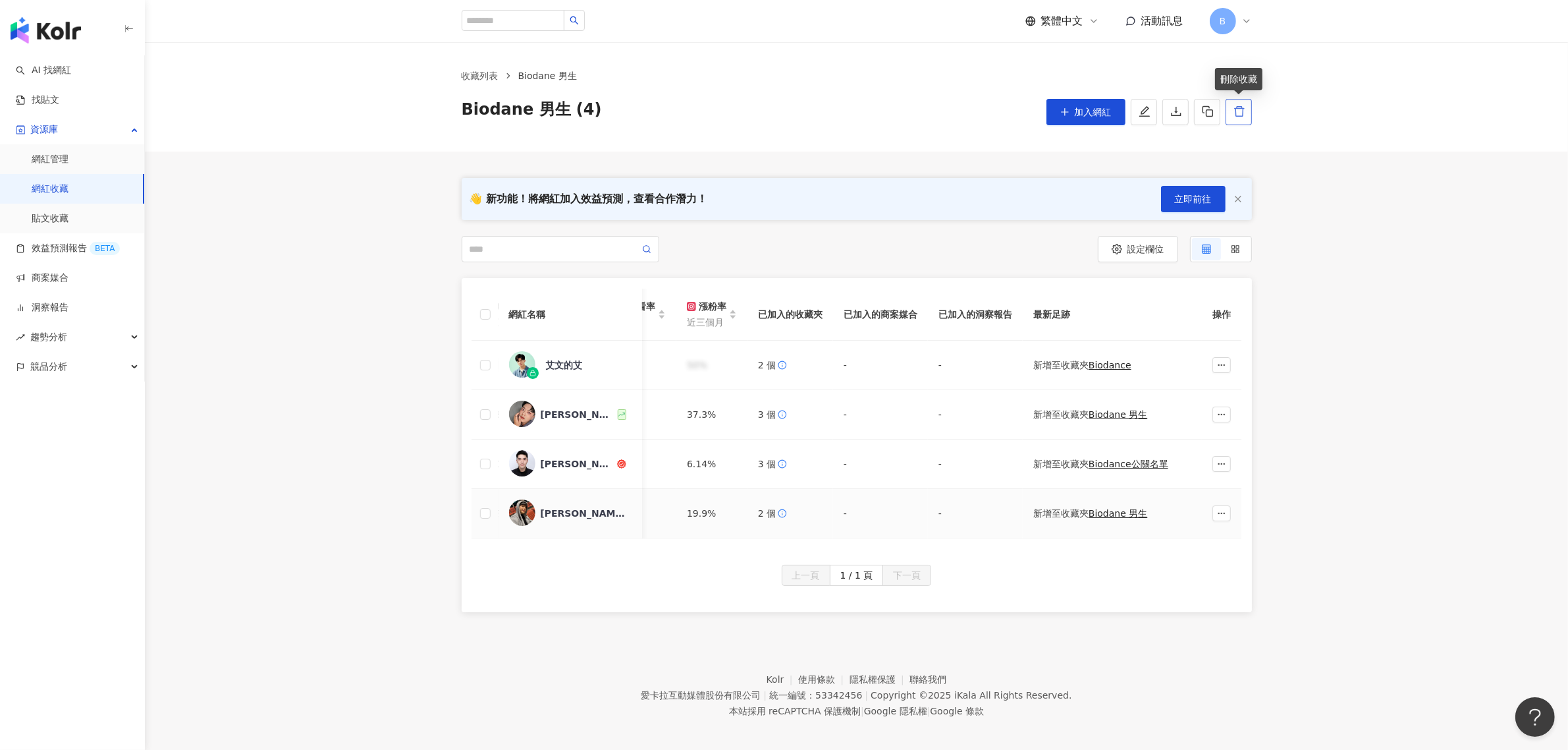
click at [1235, 119] on button "button" at bounding box center [1238, 111] width 26 height 26
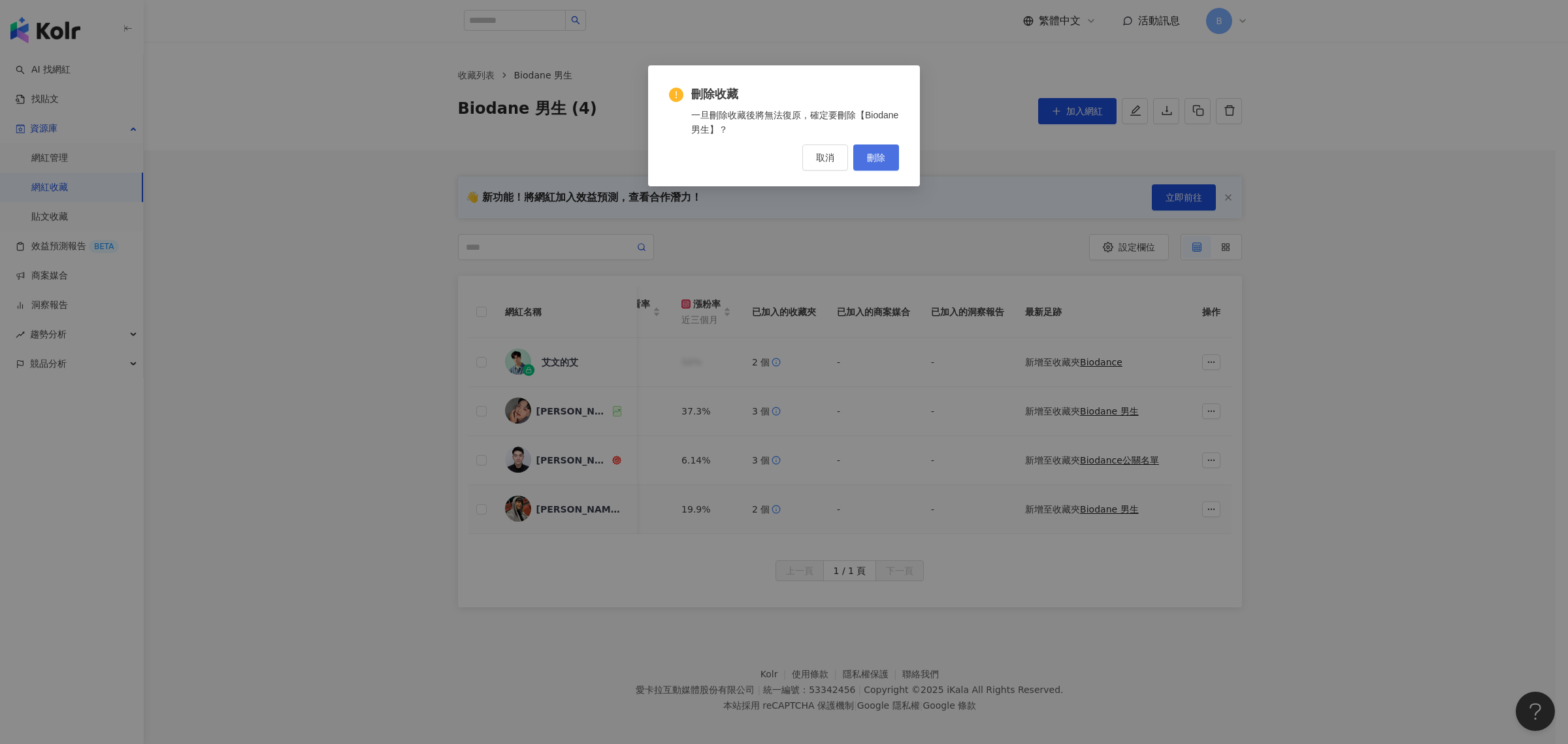
click at [872, 164] on button "刪除" at bounding box center [876, 157] width 46 height 26
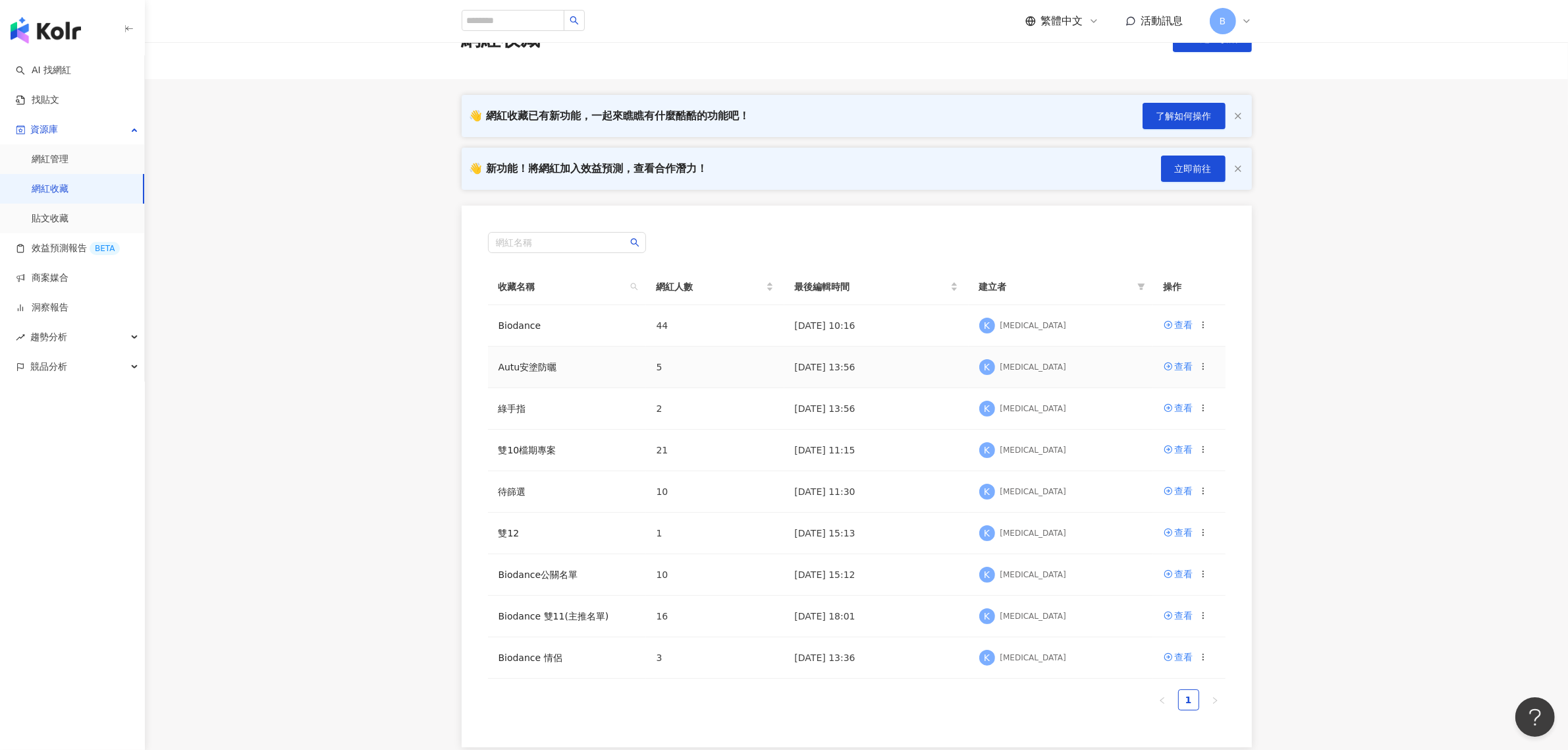
scroll to position [83, 0]
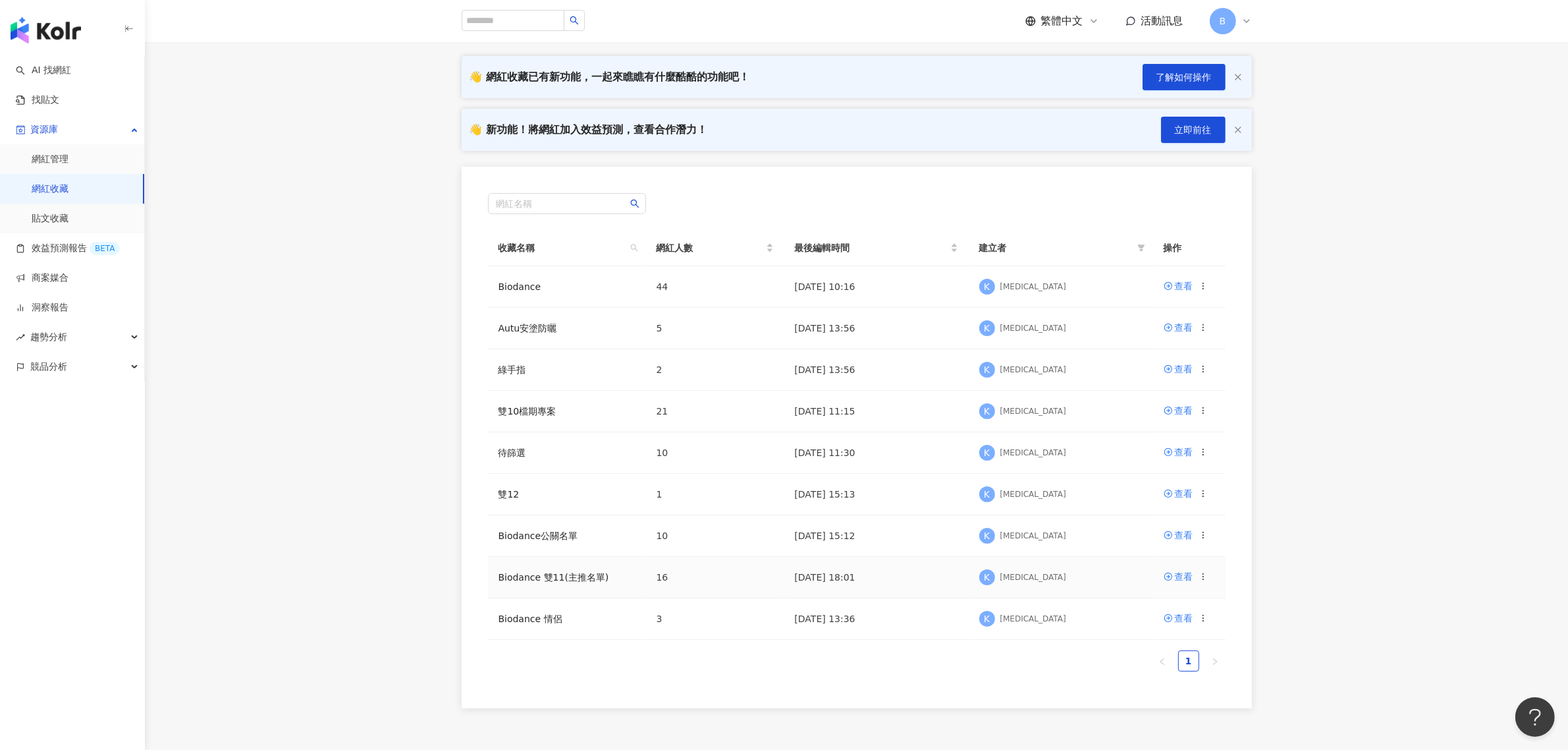
click at [1203, 580] on icon at bounding box center [1203, 576] width 9 height 9
click at [1196, 600] on div "編輯收藏名稱" at bounding box center [1169, 601] width 55 height 14
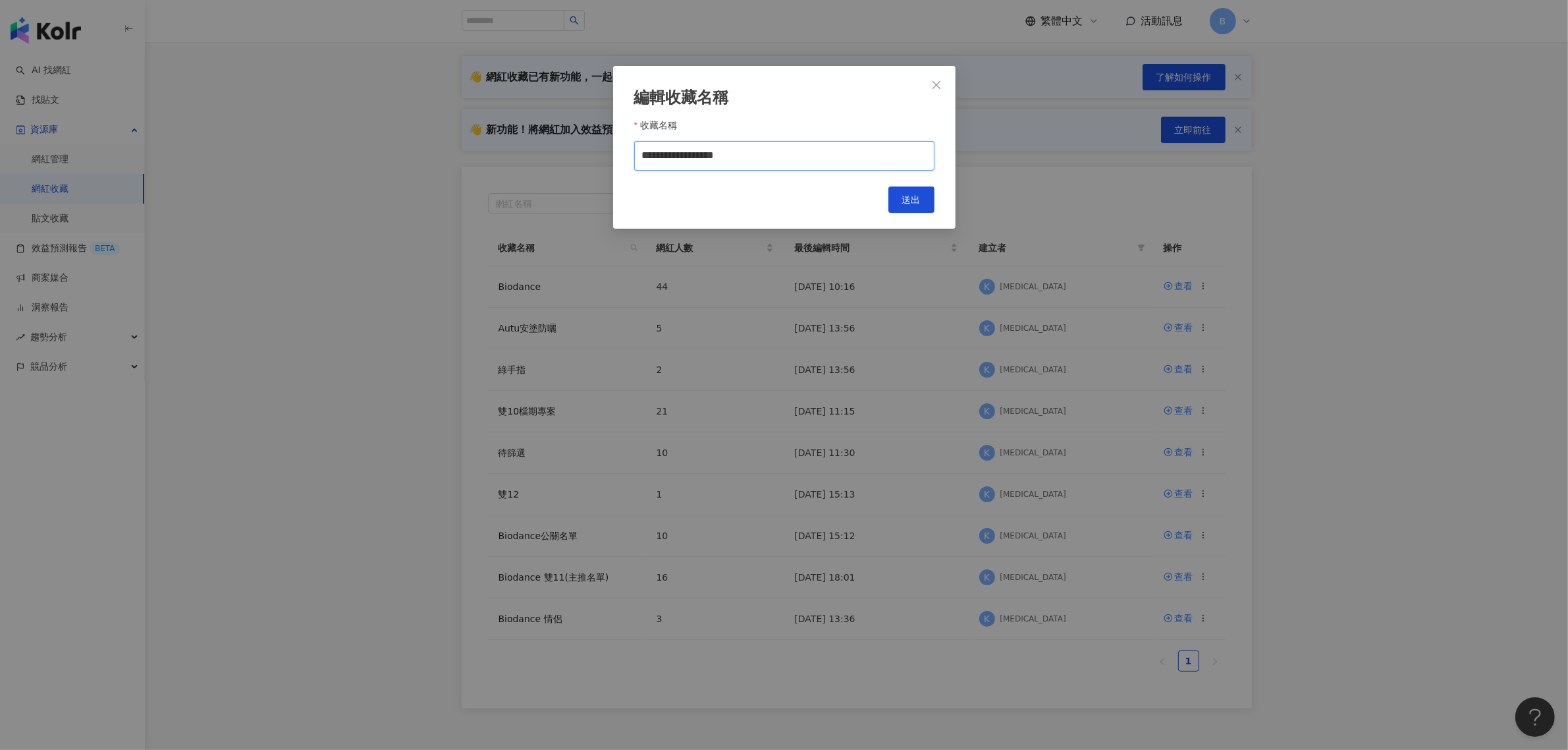
click at [766, 164] on input "**********" at bounding box center [784, 156] width 300 height 30
drag, startPoint x: 778, startPoint y: 153, endPoint x: 713, endPoint y: 153, distance: 65.0
click at [713, 153] on input "**********" at bounding box center [784, 156] width 300 height 30
click at [778, 155] on input "**********" at bounding box center [784, 156] width 300 height 30
drag, startPoint x: 755, startPoint y: 153, endPoint x: 720, endPoint y: 153, distance: 35.0
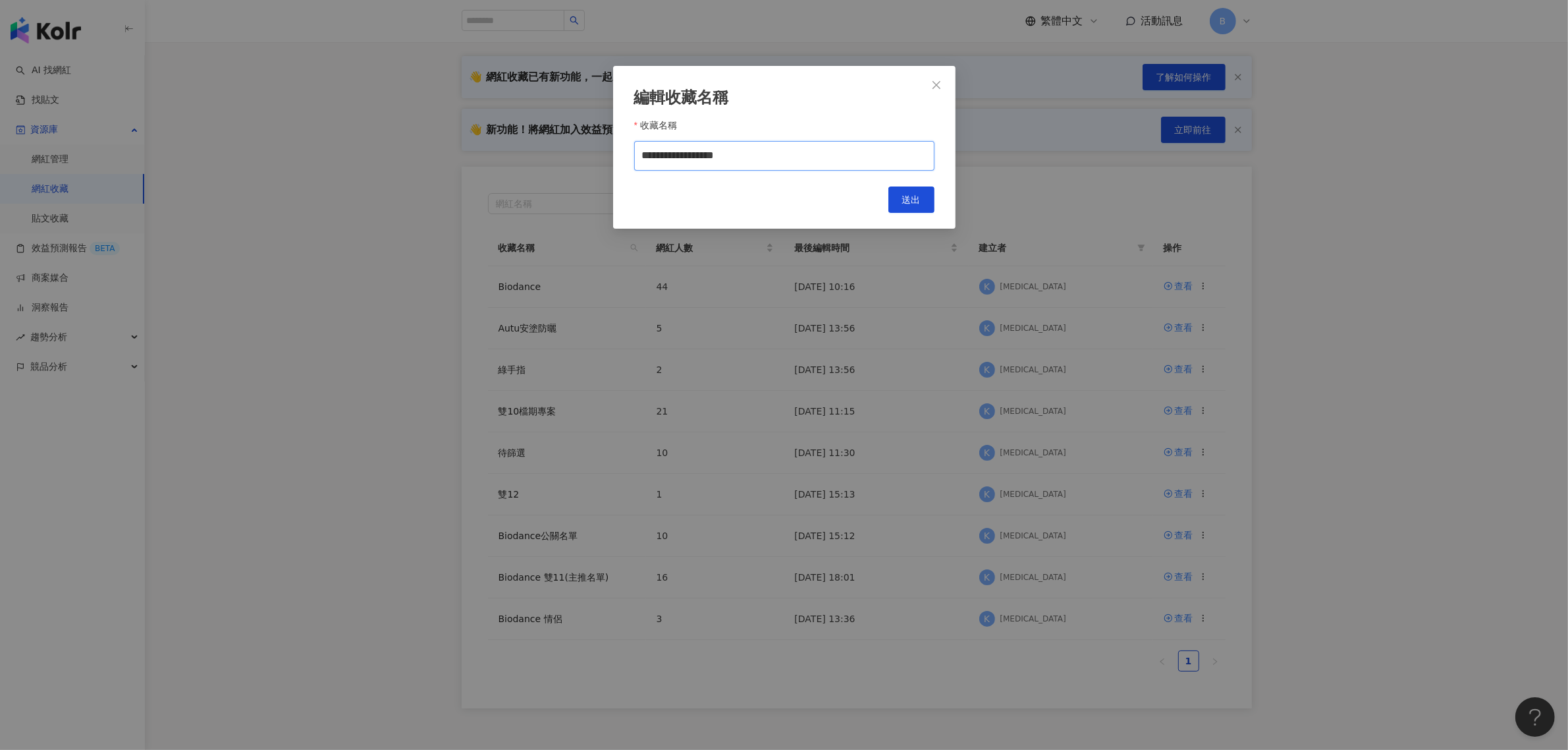
click at [720, 153] on input "**********" at bounding box center [784, 156] width 300 height 30
type input "**********"
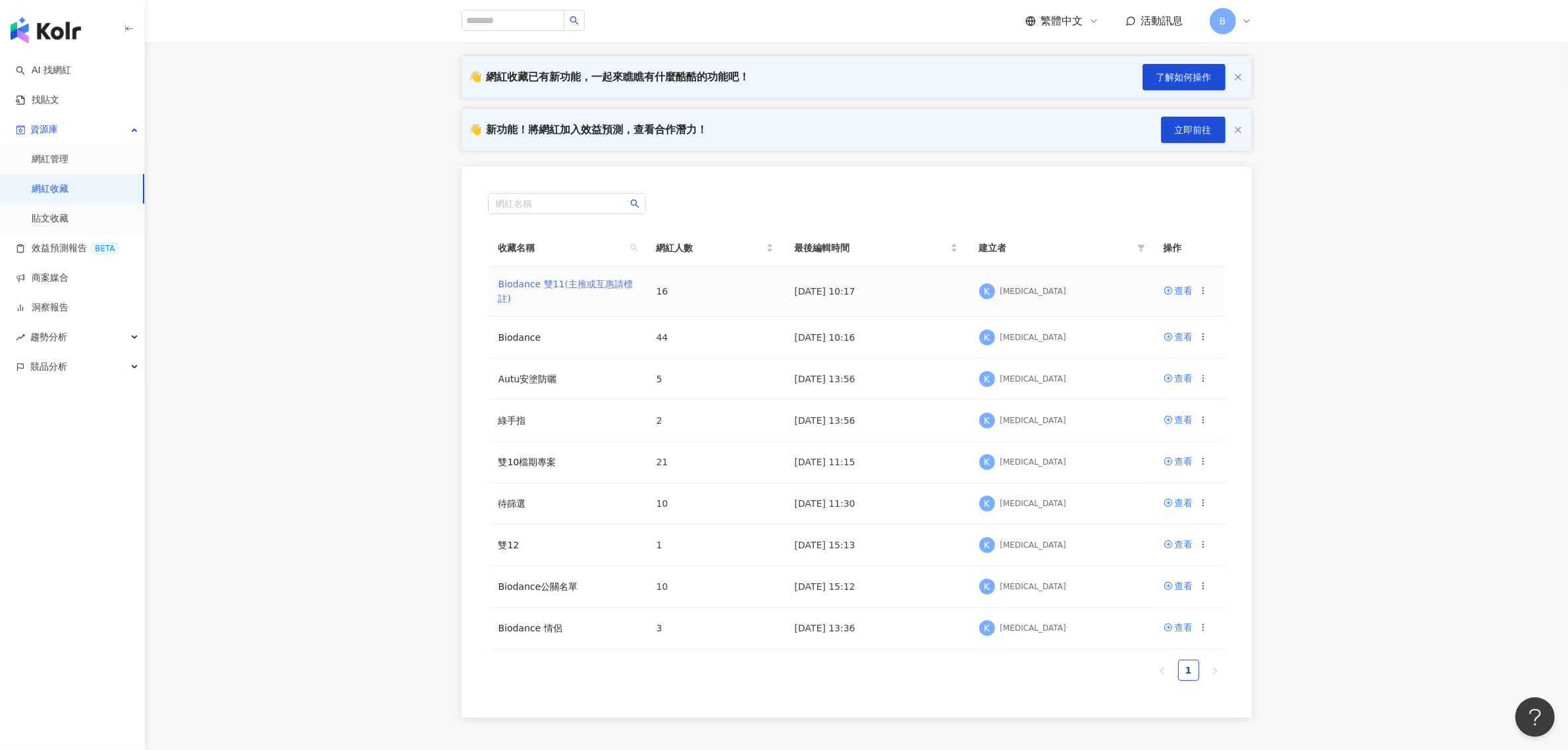
click at [613, 282] on link "Biodance 雙11(主推或互惠請標註)" at bounding box center [566, 291] width 135 height 25
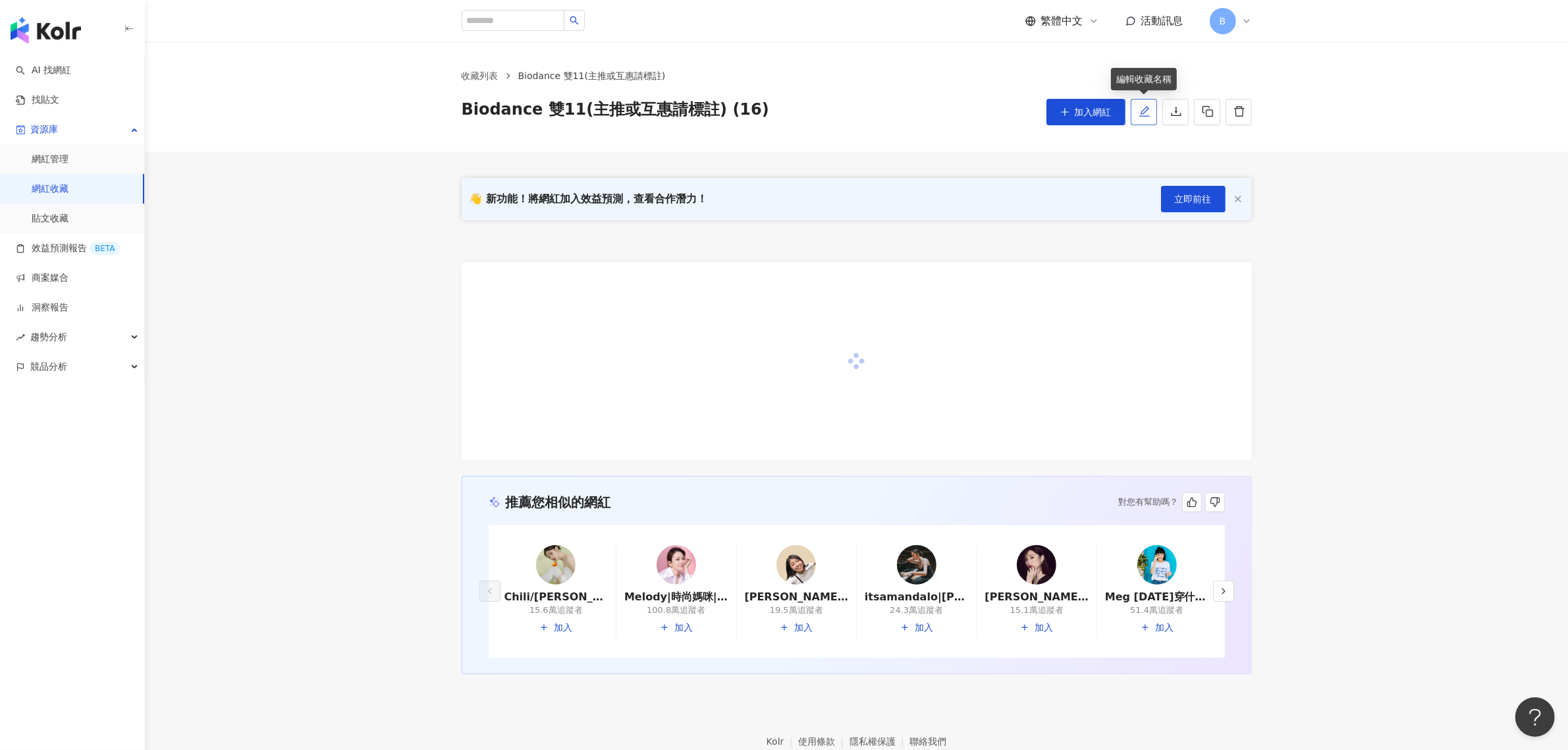
click at [1140, 115] on icon "edit" at bounding box center [1144, 111] width 12 height 12
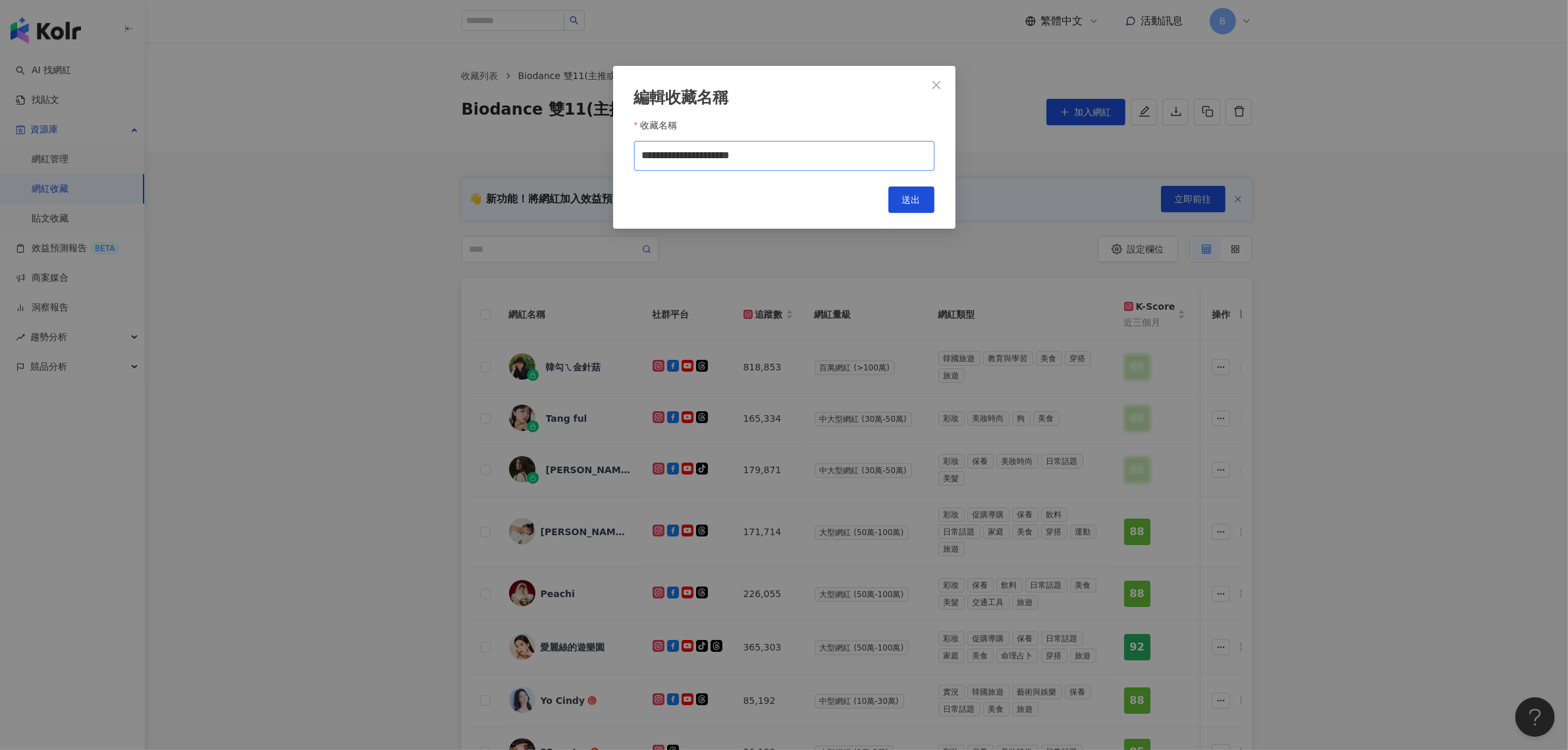
click at [780, 159] on input "**********" at bounding box center [784, 156] width 300 height 30
type input "**********"
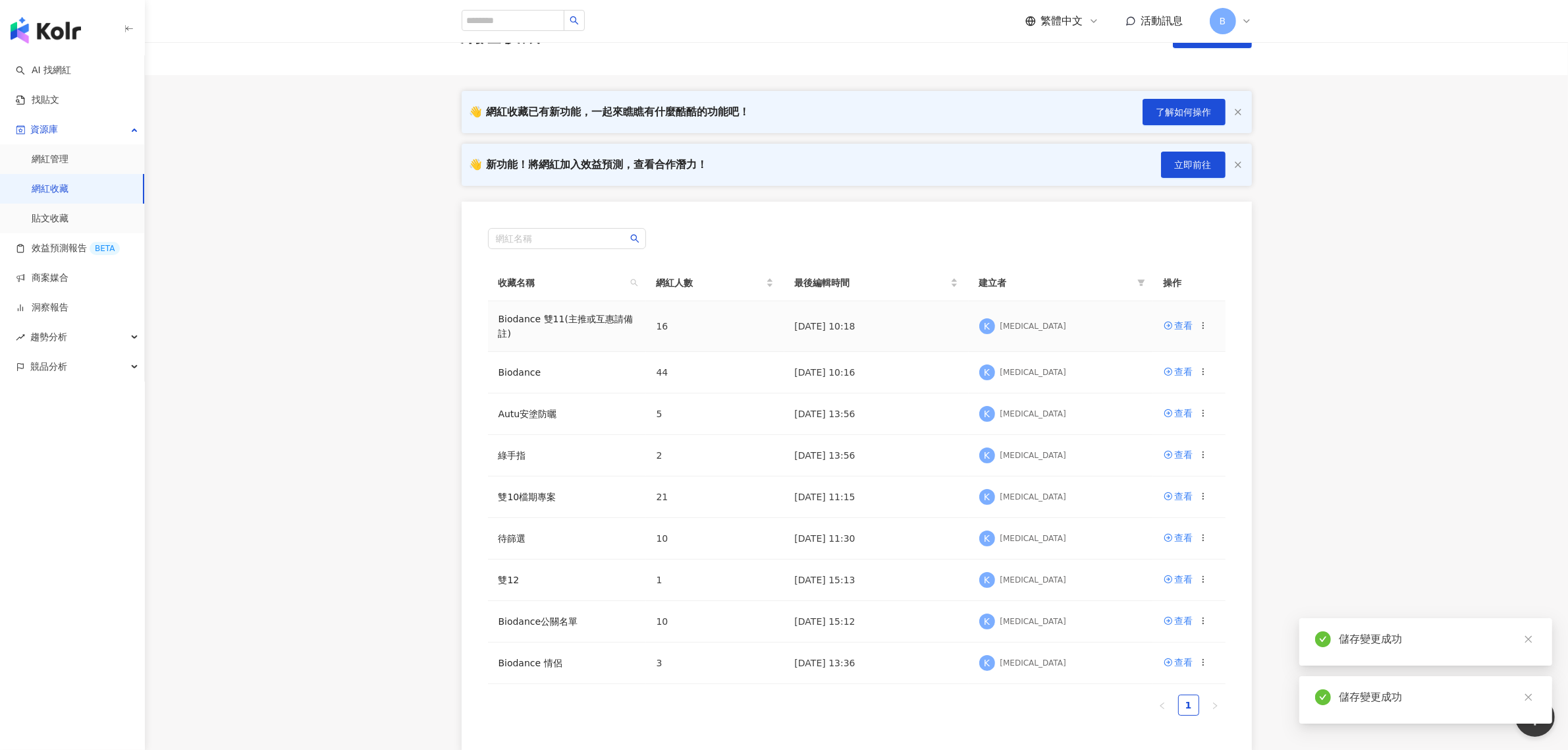
scroll to position [83, 0]
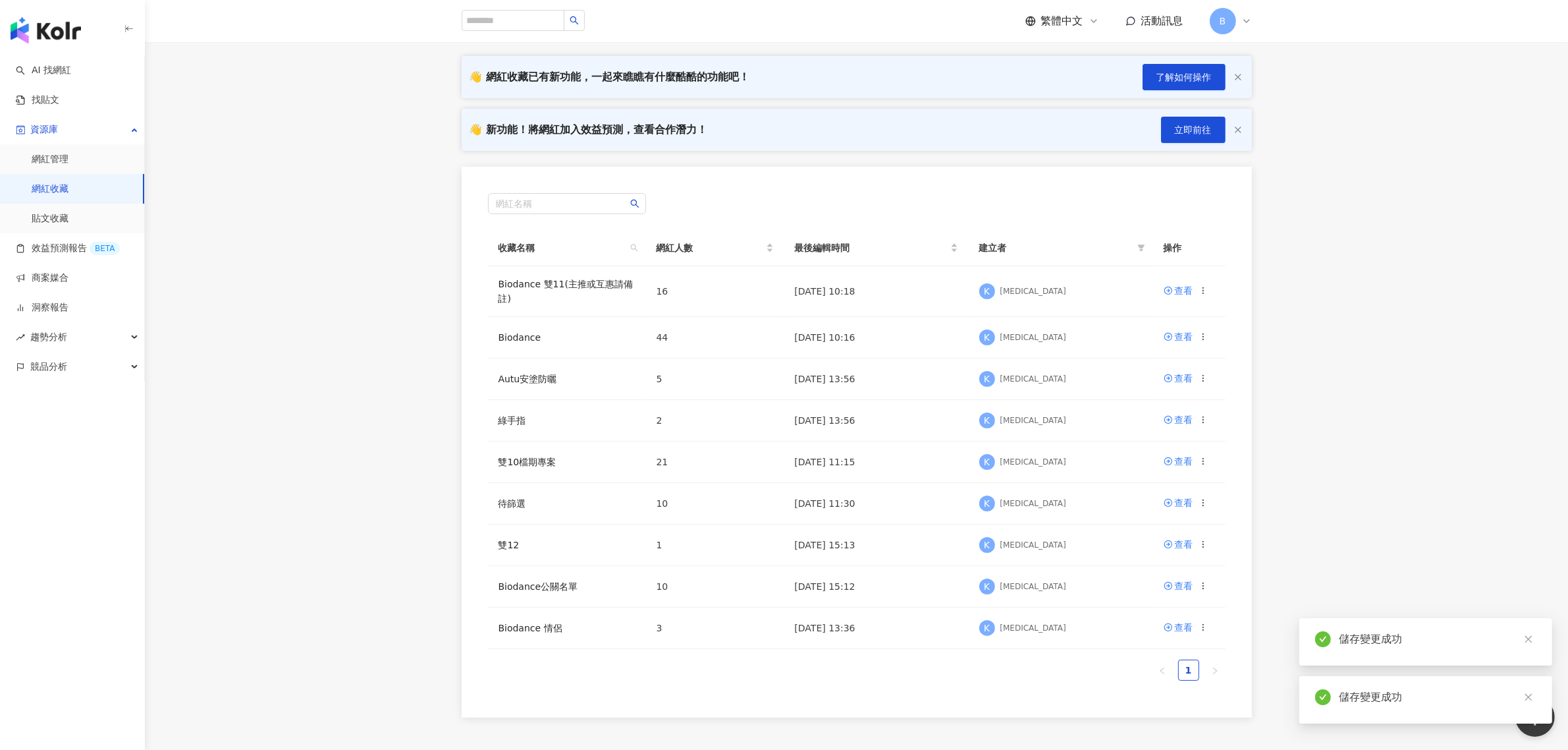
click at [1332, 379] on main "網紅收藏 建立收藏 👋 網紅收藏已有新功能，一起來瞧瞧有什麼酷酷的功能吧！ 了解如何操作 👋 新功能！將網紅加入效益預測，查看合作潛力！ 立即前往 網紅名稱 …" at bounding box center [856, 338] width 1423 height 757
click at [1306, 311] on main "網紅收藏 建立收藏 👋 網紅收藏已有新功能，一起來瞧瞧有什麼酷酷的功能吧！ 了解如何操作 👋 新功能！將網紅加入效益預測，查看合作潛力！ 立即前往 網紅名稱 …" at bounding box center [856, 338] width 1423 height 757
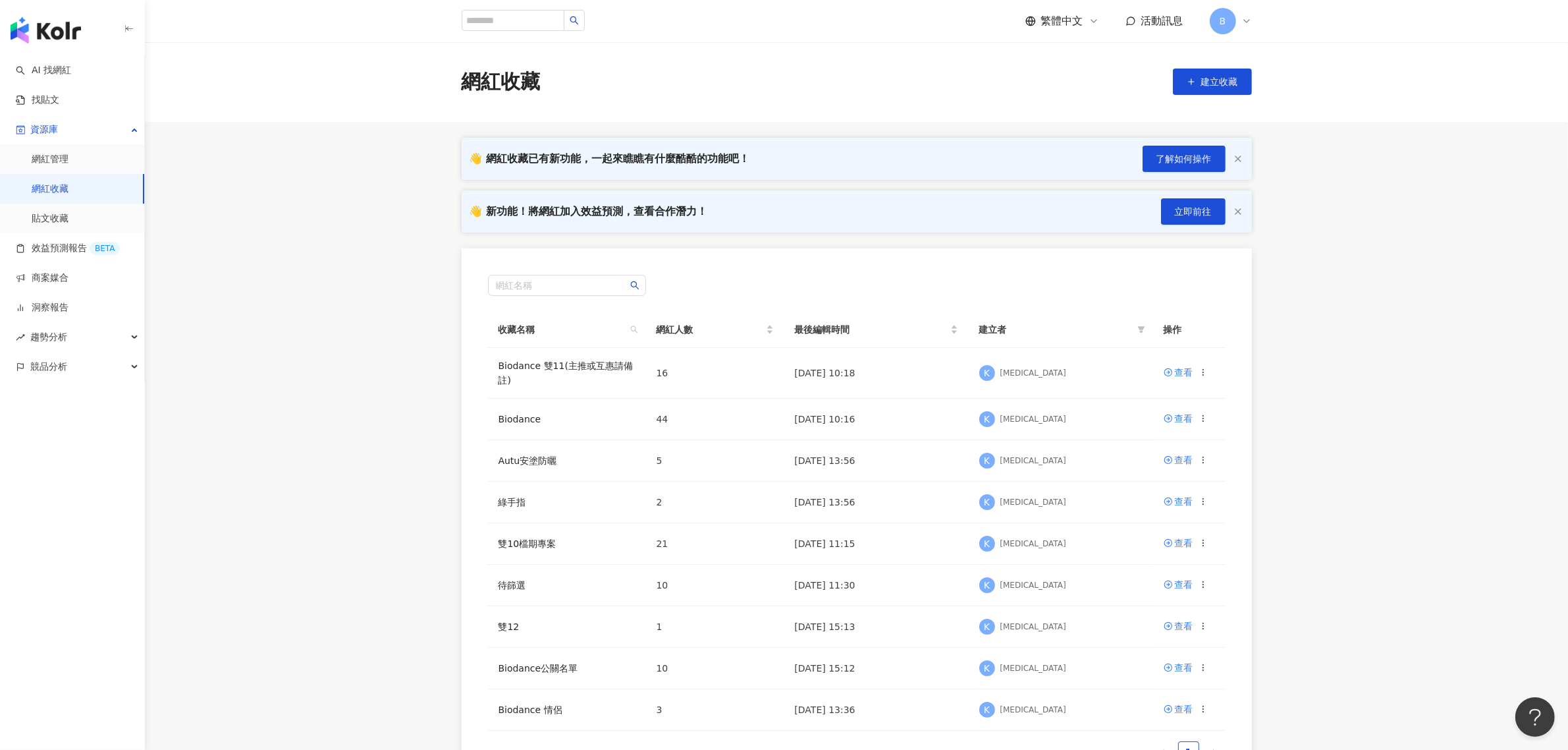
scroll to position [0, 0]
click at [1212, 86] on span "建立收藏" at bounding box center [1220, 83] width 37 height 10
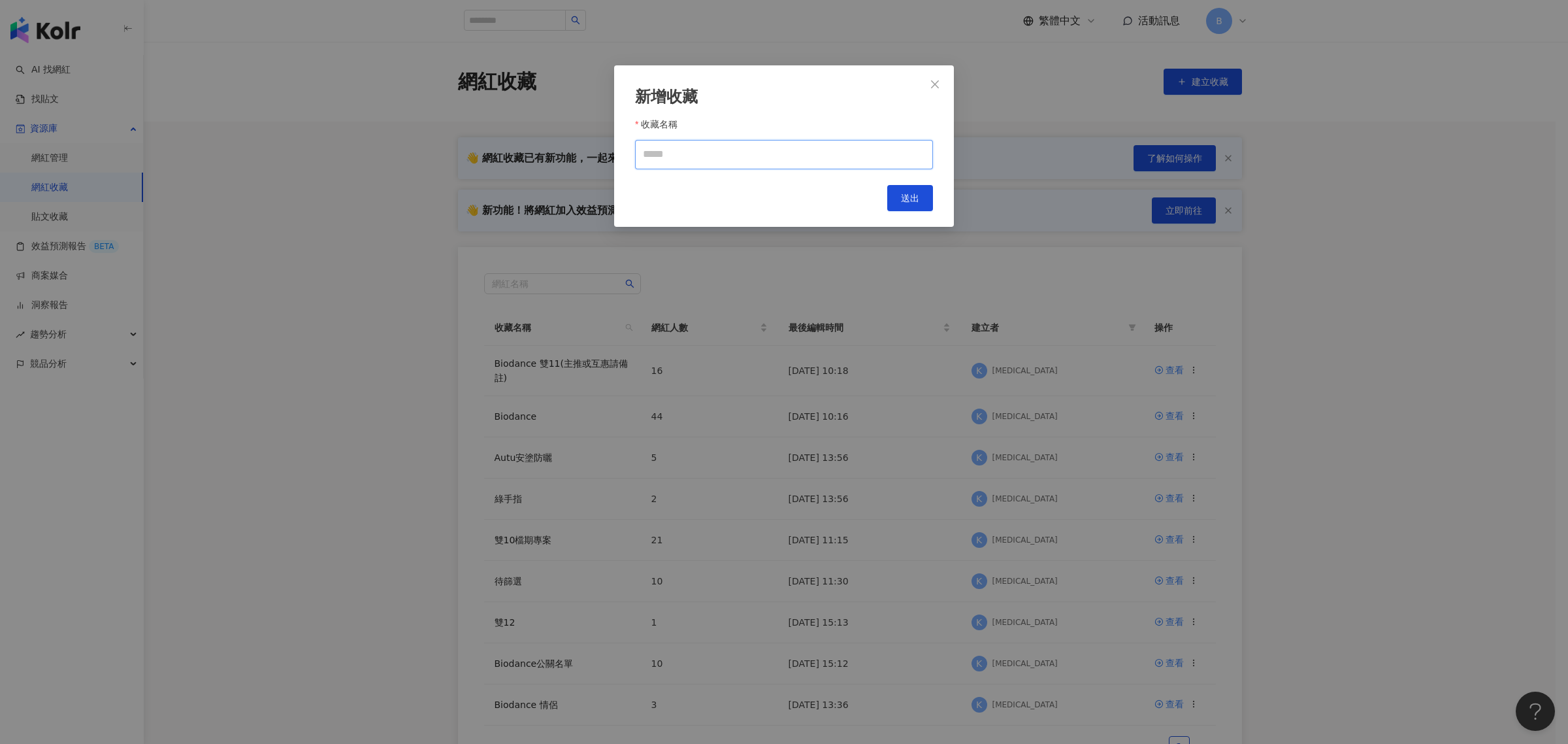
click at [814, 149] on input "收藏名稱" at bounding box center [784, 155] width 298 height 29
type input "**********"
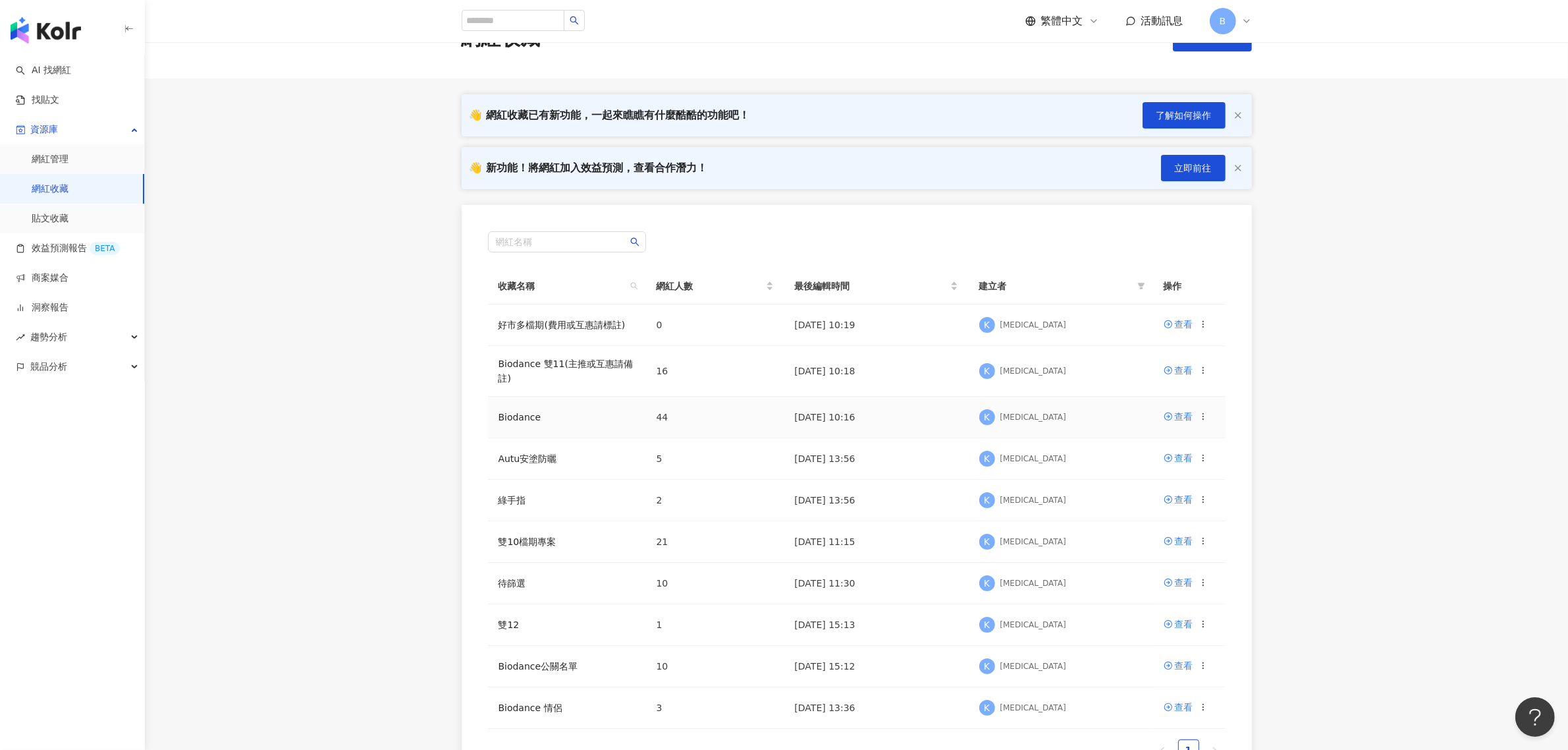
scroll to position [83, 0]
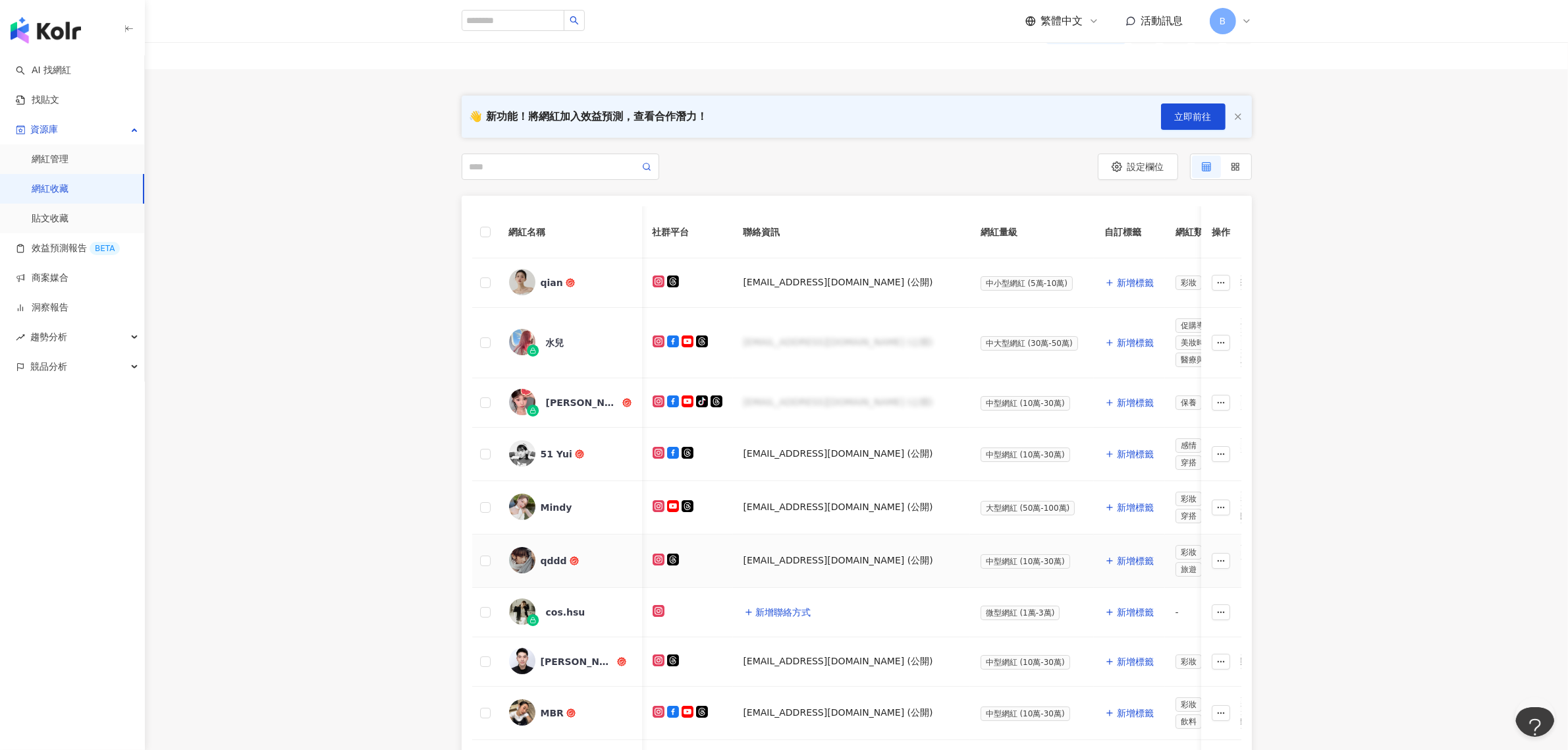
scroll to position [0, 640]
